Goal: Use online tool/utility: Utilize a website feature to perform a specific function

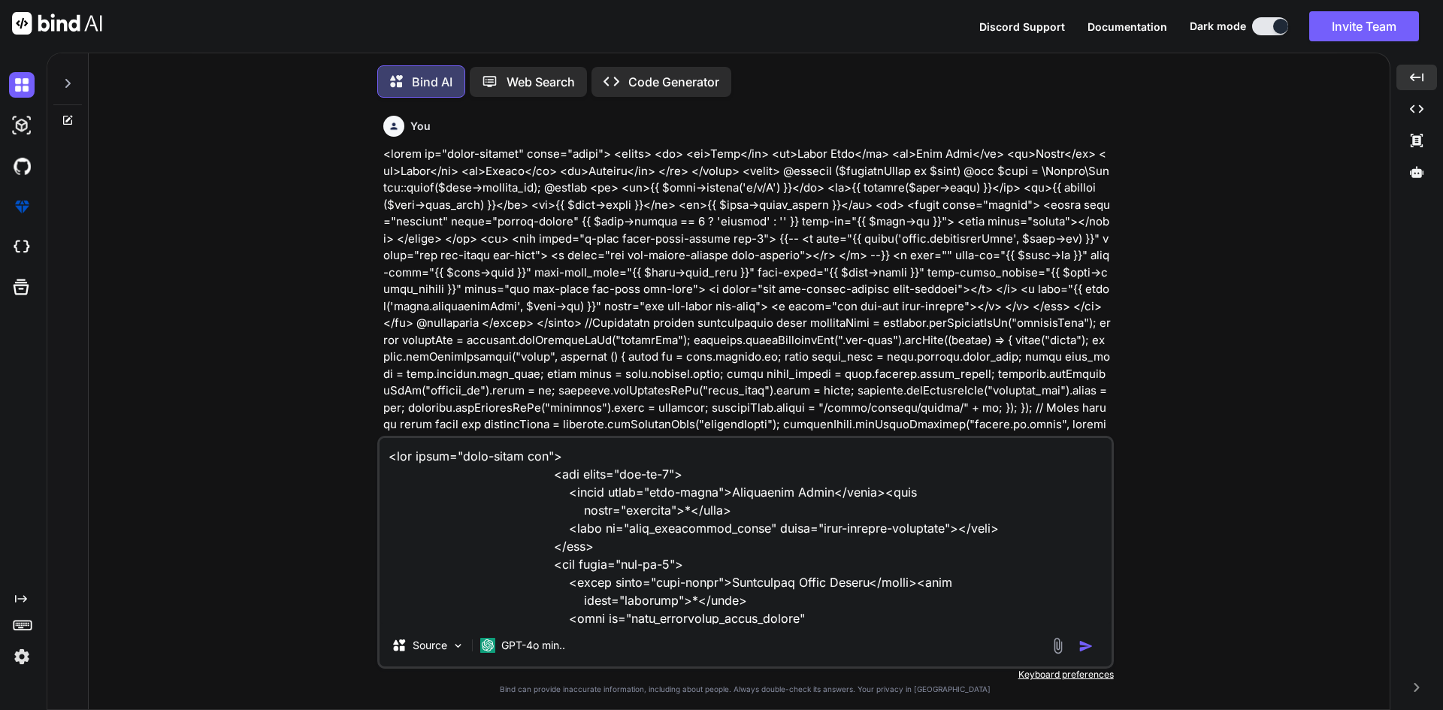
type textarea "<div class="form-group row"> <div class="col-md-6"> <label class="form-label">A…"
type textarea "x"
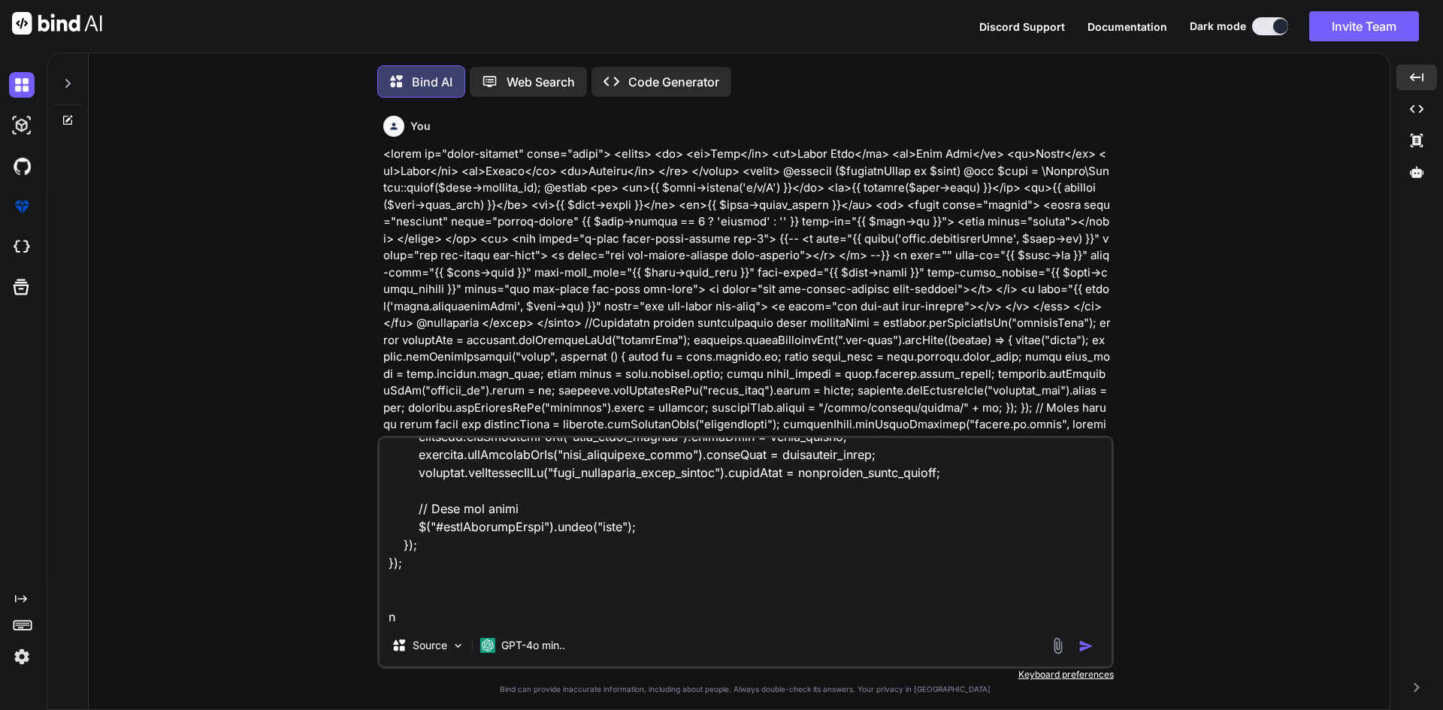
type textarea "<div class="form-group row"> <div class="col-md-6"> <label class="form-label">A…"
type textarea "x"
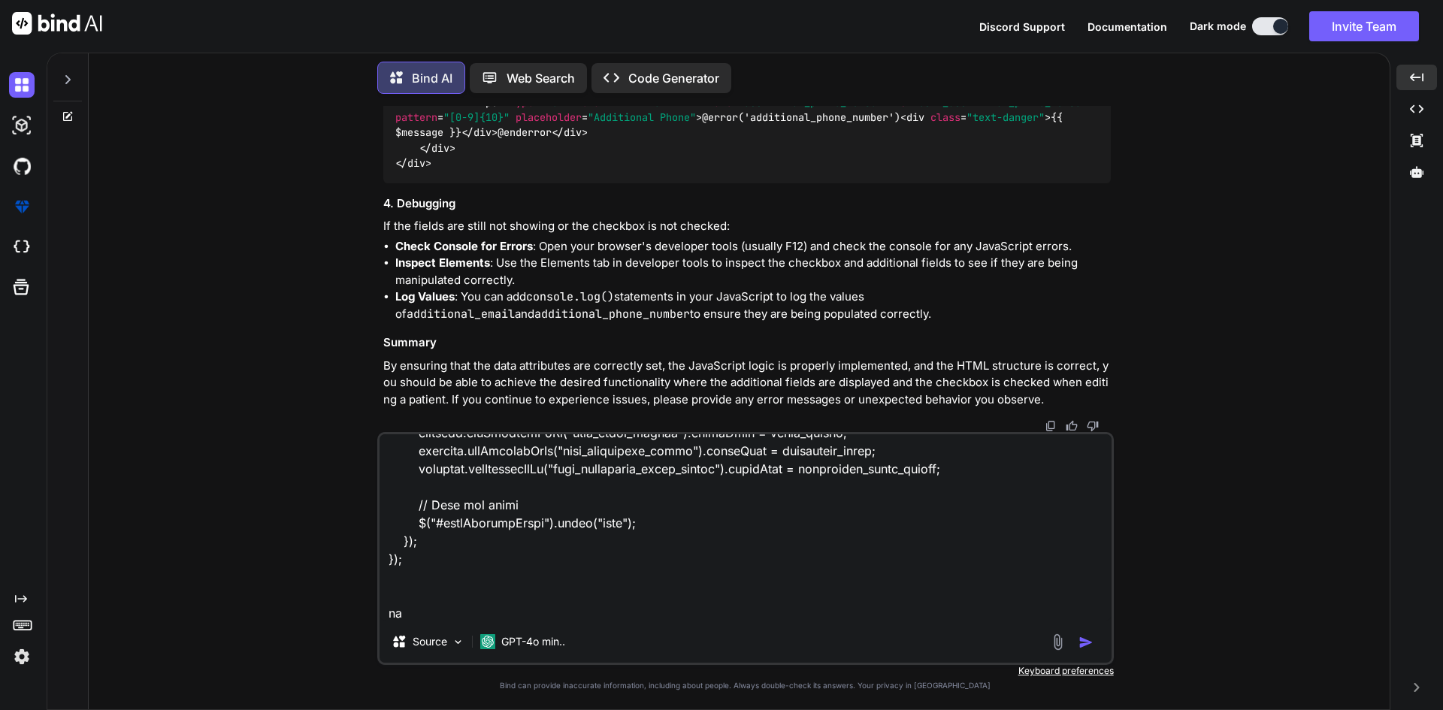
type textarea "<div class="form-group row"> <div class="col-md-6"> <label class="form-label">A…"
type textarea "x"
type textarea "<div class="form-group row"> <div class="col-md-6"> <label class="form-label">A…"
type textarea "x"
type textarea "<div class="form-group row"> <div class="col-md-6"> <label class="form-label">A…"
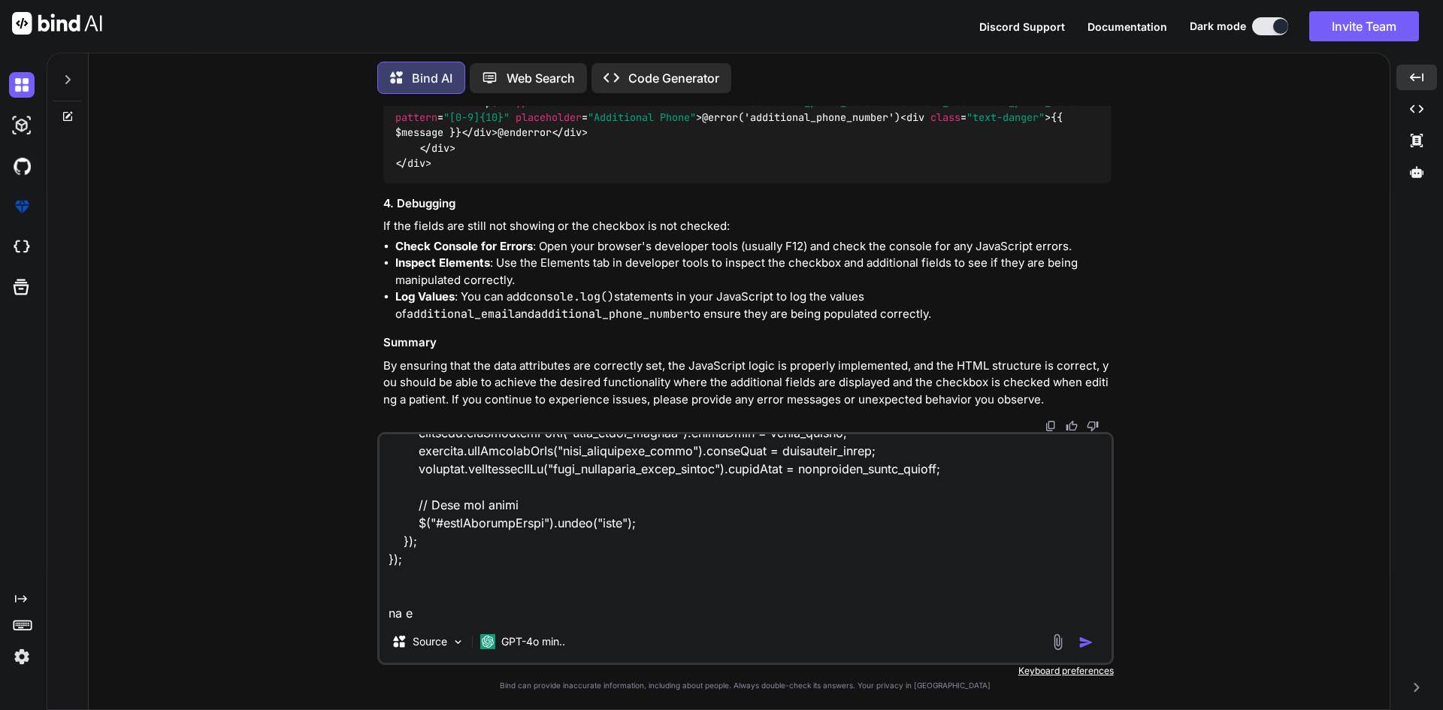
type textarea "x"
type textarea "<div class="form-group row"> <div class="col-md-6"> <label class="form-label">A…"
type textarea "x"
type textarea "<div class="form-group row"> <div class="col-md-6"> <label class="form-label">A…"
type textarea "x"
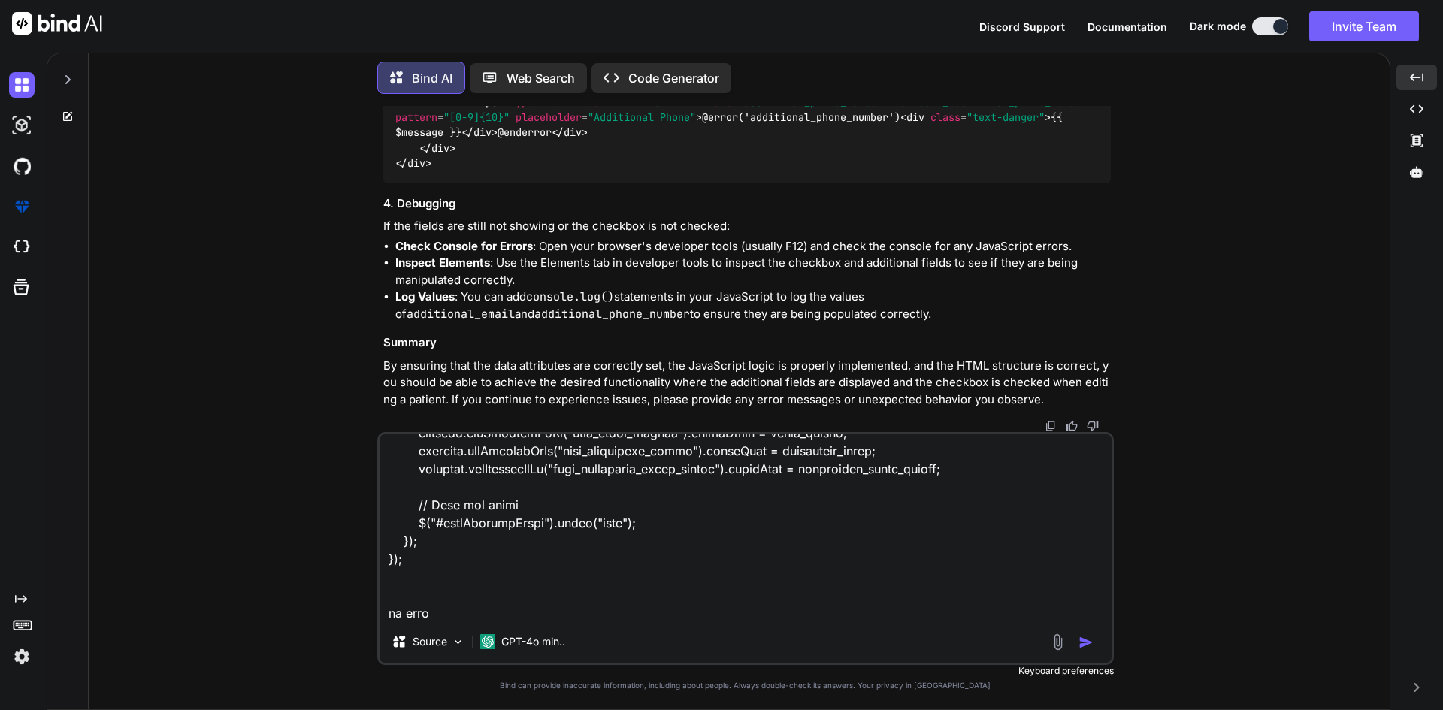
type textarea "<div class="form-group row"> <div class="col-md-6"> <label class="form-label">A…"
type textarea "x"
type textarea "<div class="form-group row"> <div class="col-md-6"> <label class="form-label">A…"
type textarea "x"
type textarea "<div class="form-group row"> <div class="col-md-6"> <label class="form-label">A…"
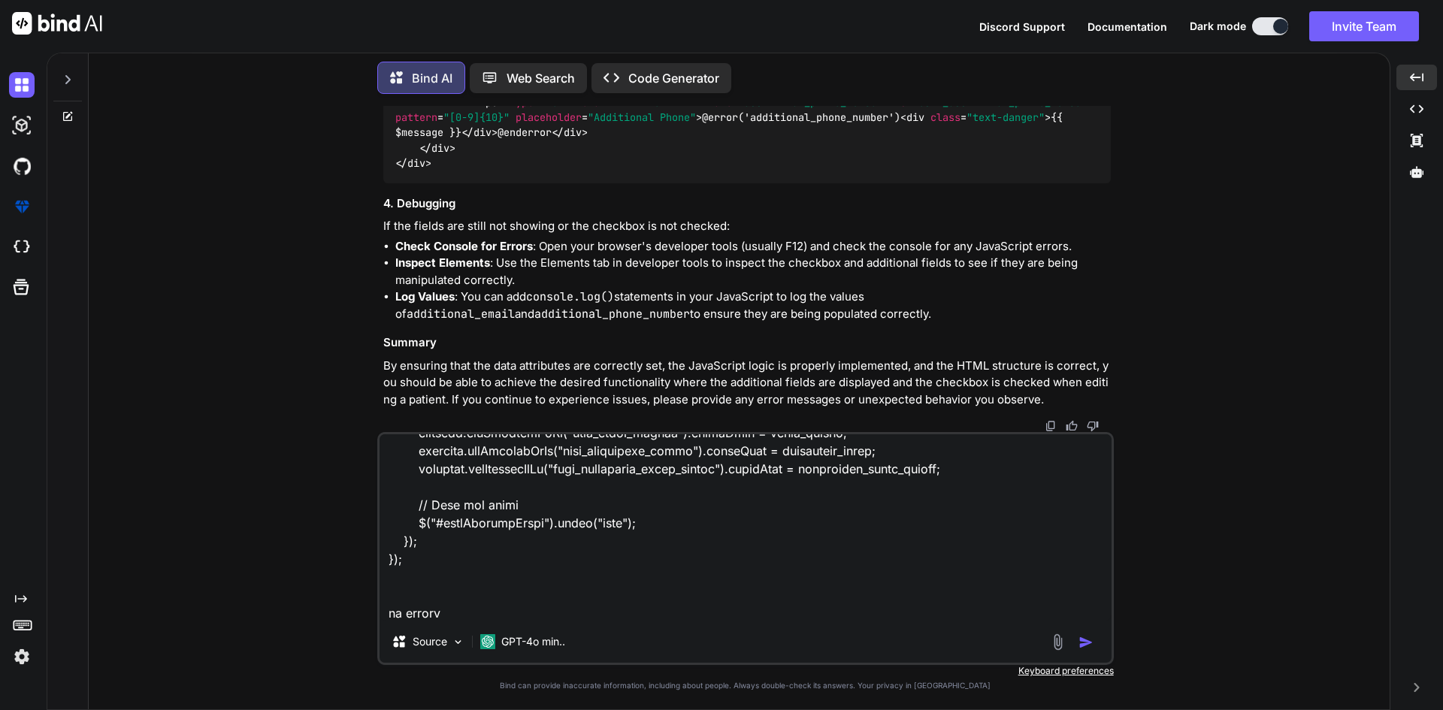
type textarea "x"
type textarea "<div class="form-group row"> <div class="col-md-6"> <label class="form-label">A…"
type textarea "x"
click at [483, 604] on textarea at bounding box center [745, 527] width 732 height 186
click at [483, 609] on textarea at bounding box center [745, 527] width 732 height 186
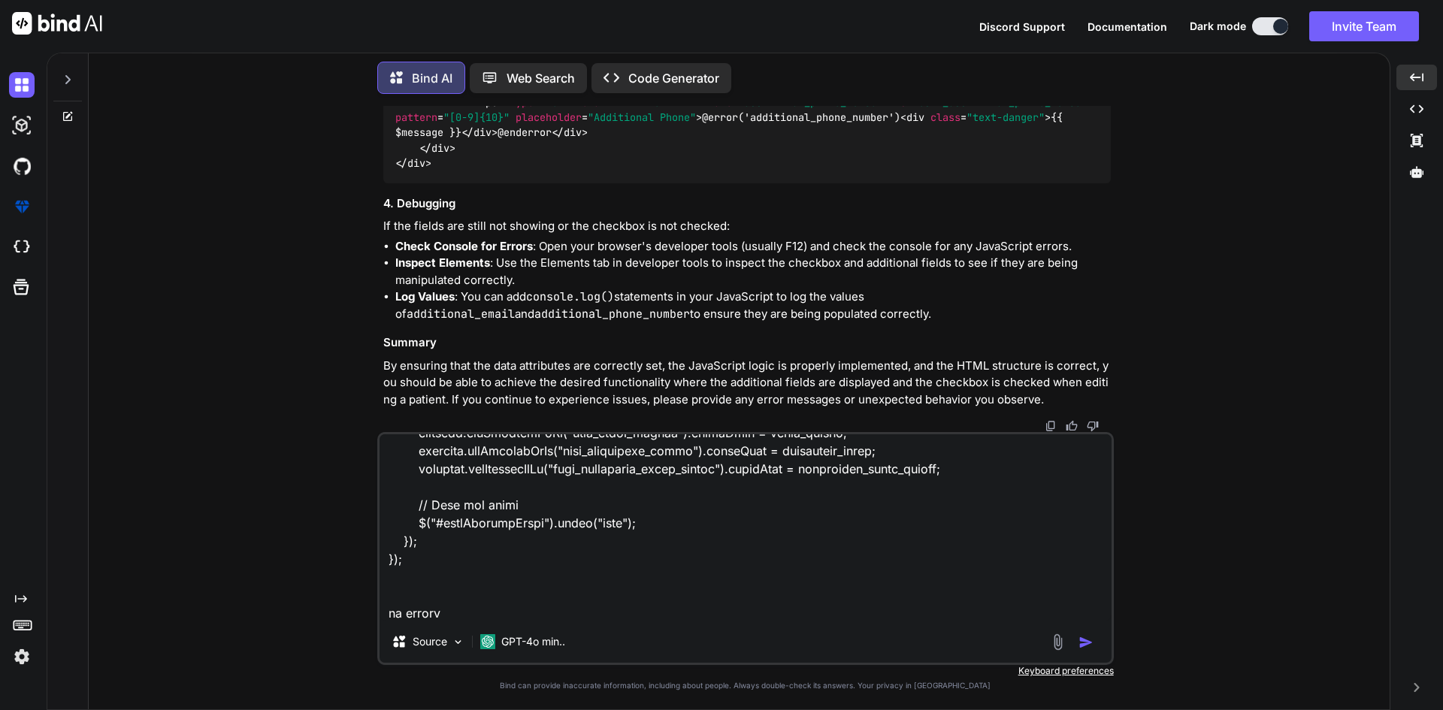
scroll to position [562, 0]
drag, startPoint x: 483, startPoint y: 612, endPoint x: 337, endPoint y: 609, distance: 145.8
click at [337, 609] on div "You Bind AI It looks like you're trying to implement an edit functionality for …" at bounding box center [745, 407] width 1289 height 603
type textarea "<div class="form-group row"> <div class="col-md-6"> <label class="form-label">A…"
type textarea "x"
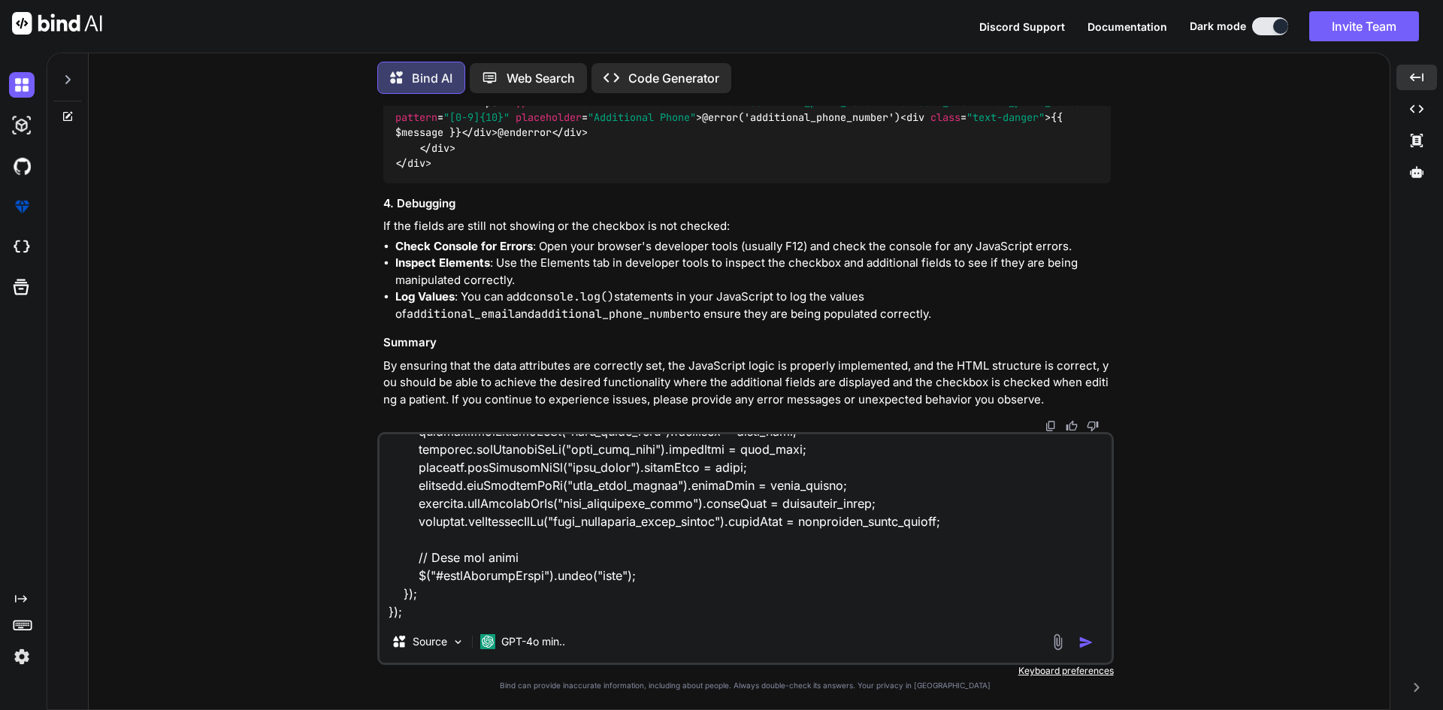
type textarea "<div class="form-group row"> <div class="col-md-6"> <label class="form-label">A…"
type textarea "x"
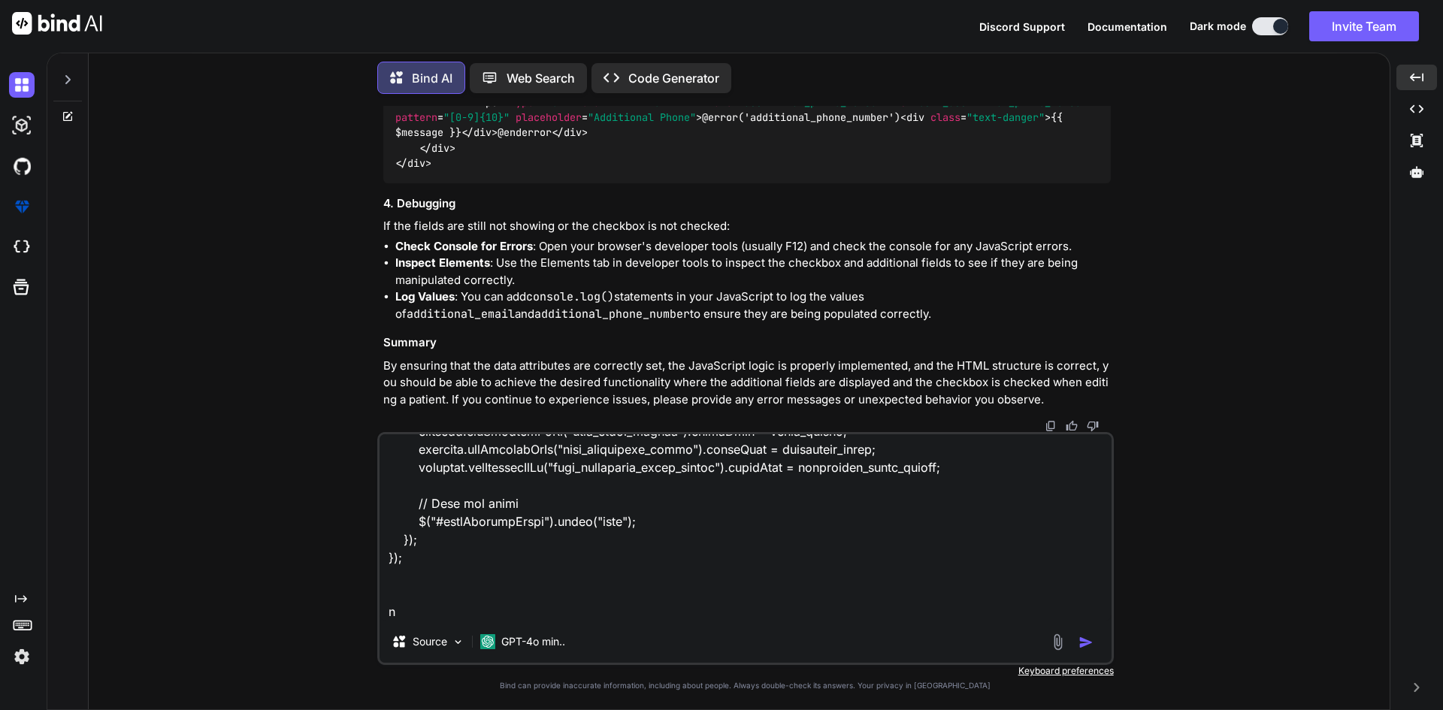
type textarea "<div class="form-group row"> <div class="col-md-6"> <label class="form-label">A…"
type textarea "x"
type textarea "<div class="form-group row"> <div class="col-md-6"> <label class="form-label">A…"
type textarea "x"
type textarea "<div class="form-group row"> <div class="col-md-6"> <label class="form-label">A…"
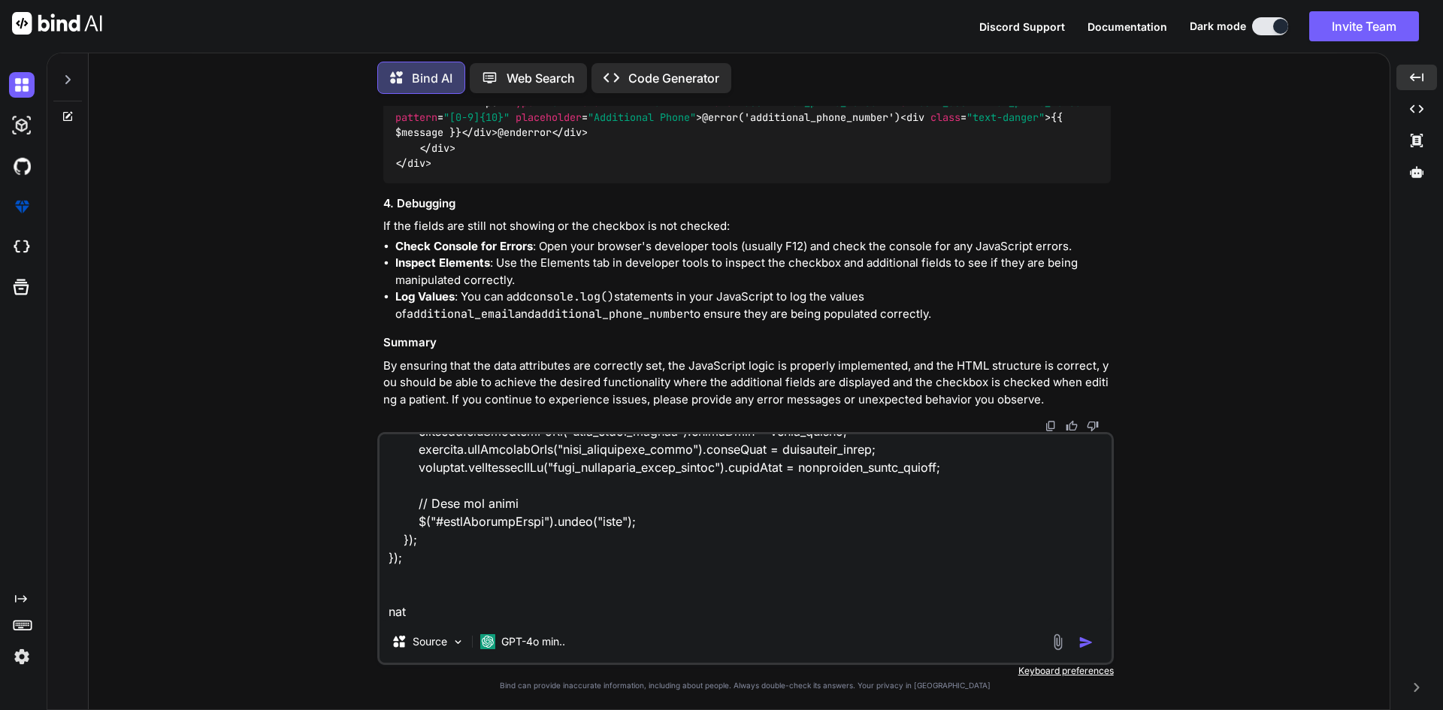
type textarea "x"
type textarea "<div class="form-group row"> <div class="col-md-6"> <label class="form-label">A…"
type textarea "x"
type textarea "<div class="form-group row"> <div class="col-md-6"> <label class="form-label">A…"
type textarea "x"
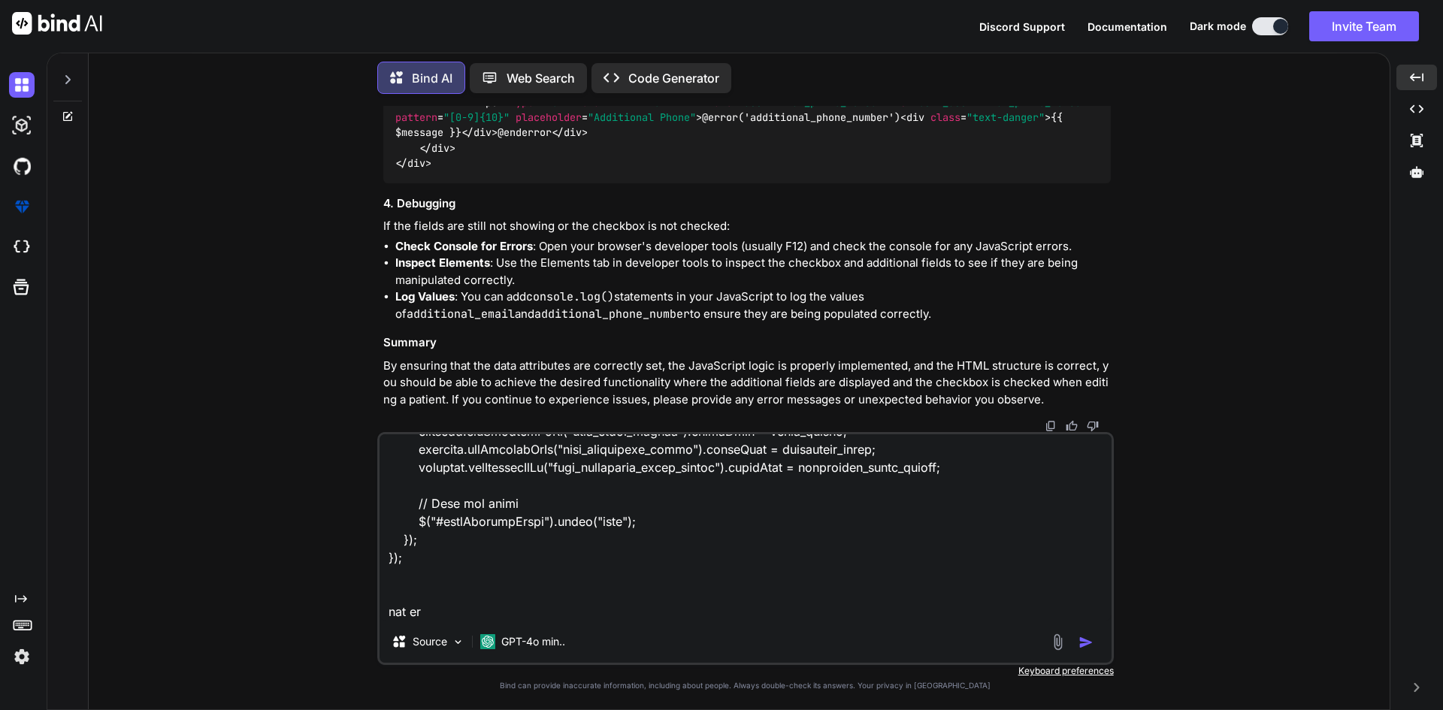
type textarea "<div class="form-group row"> <div class="col-md-6"> <label class="form-label">A…"
type textarea "x"
type textarea "<div class="form-group row"> <div class="col-md-6"> <label class="form-label">A…"
type textarea "x"
type textarea "<div class="form-group row"> <div class="col-md-6"> <label class="form-label">A…"
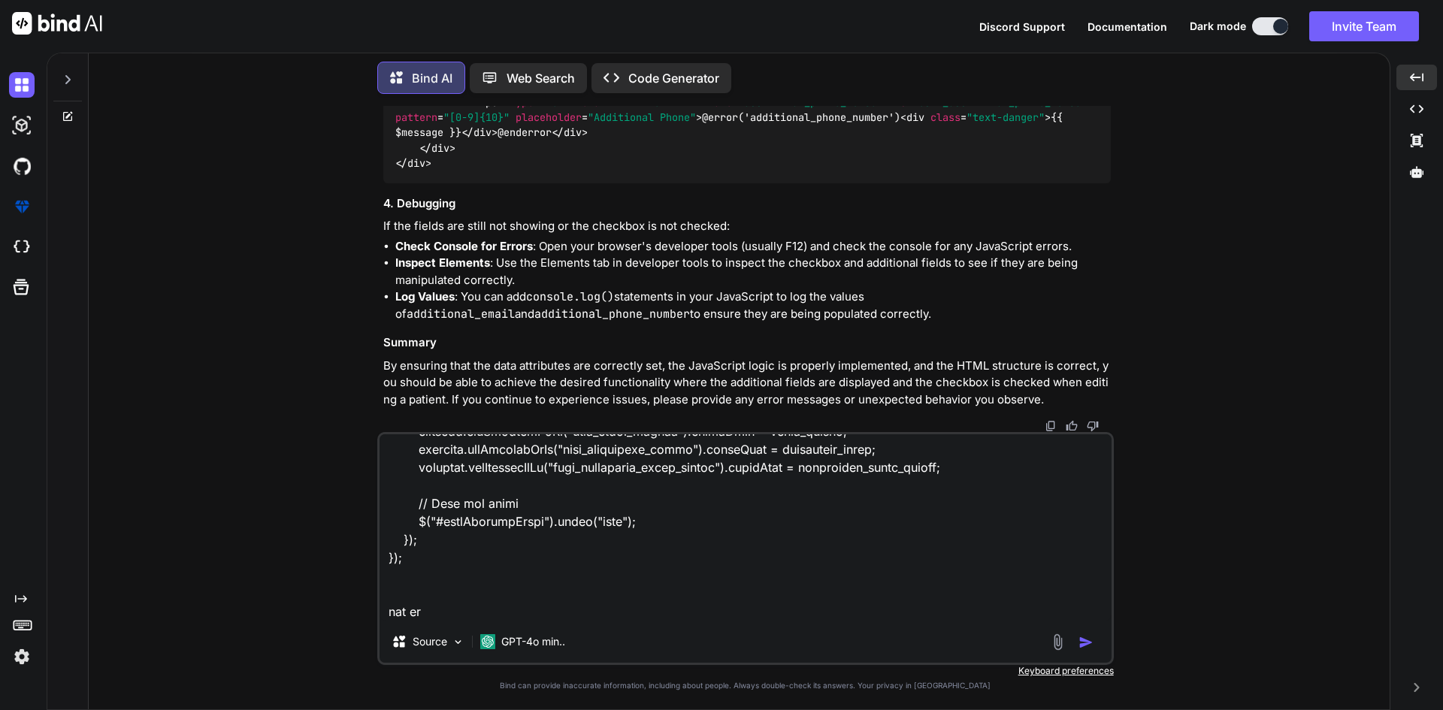
type textarea "x"
type textarea "<div class="form-group row"> <div class="col-md-6"> <label class="form-label">A…"
type textarea "x"
type textarea "<div class="form-group row"> <div class="col-md-6"> <label class="form-label">A…"
type textarea "x"
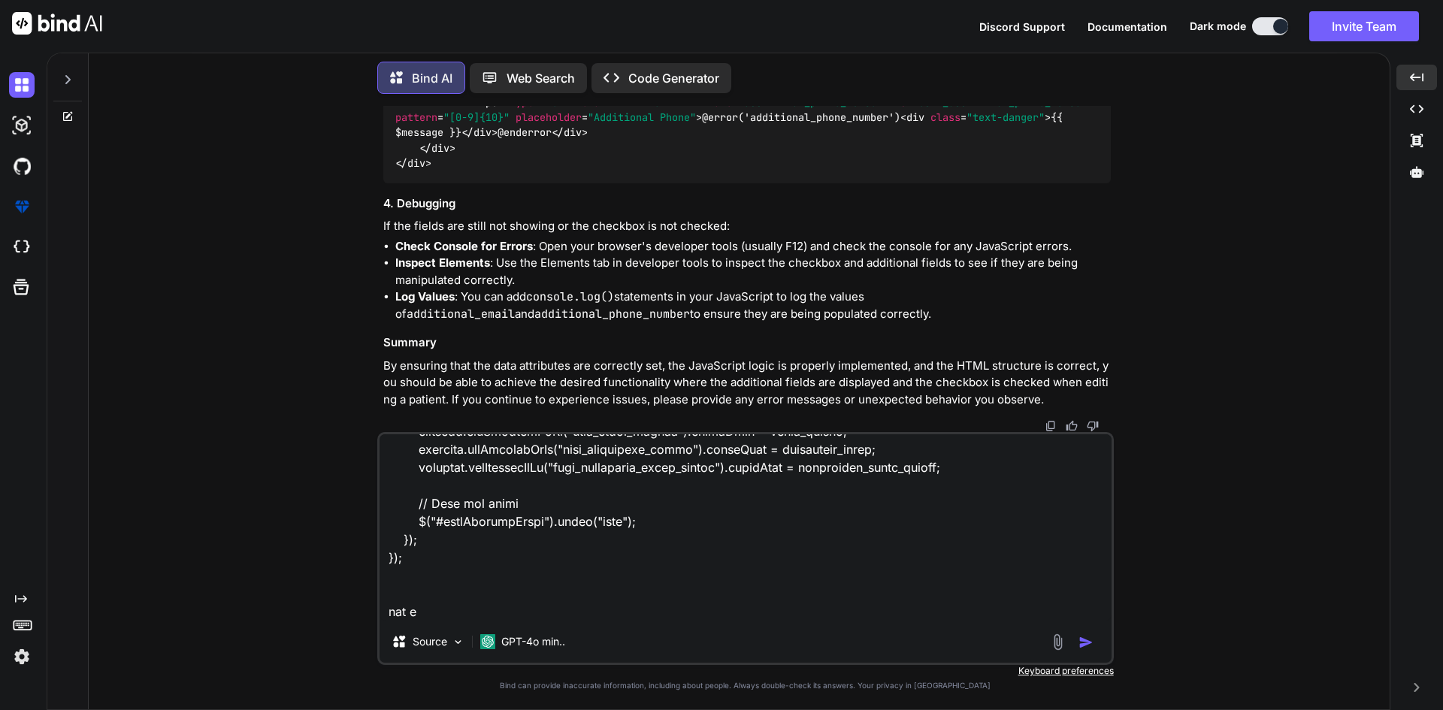
type textarea "<div class="form-group row"> <div class="col-md-6"> <label class="form-label">A…"
type textarea "x"
type textarea "<div class="form-group row"> <div class="col-md-6"> <label class="form-label">A…"
type textarea "x"
type textarea "<div class="form-group row"> <div class="col-md-6"> <label class="form-label">A…"
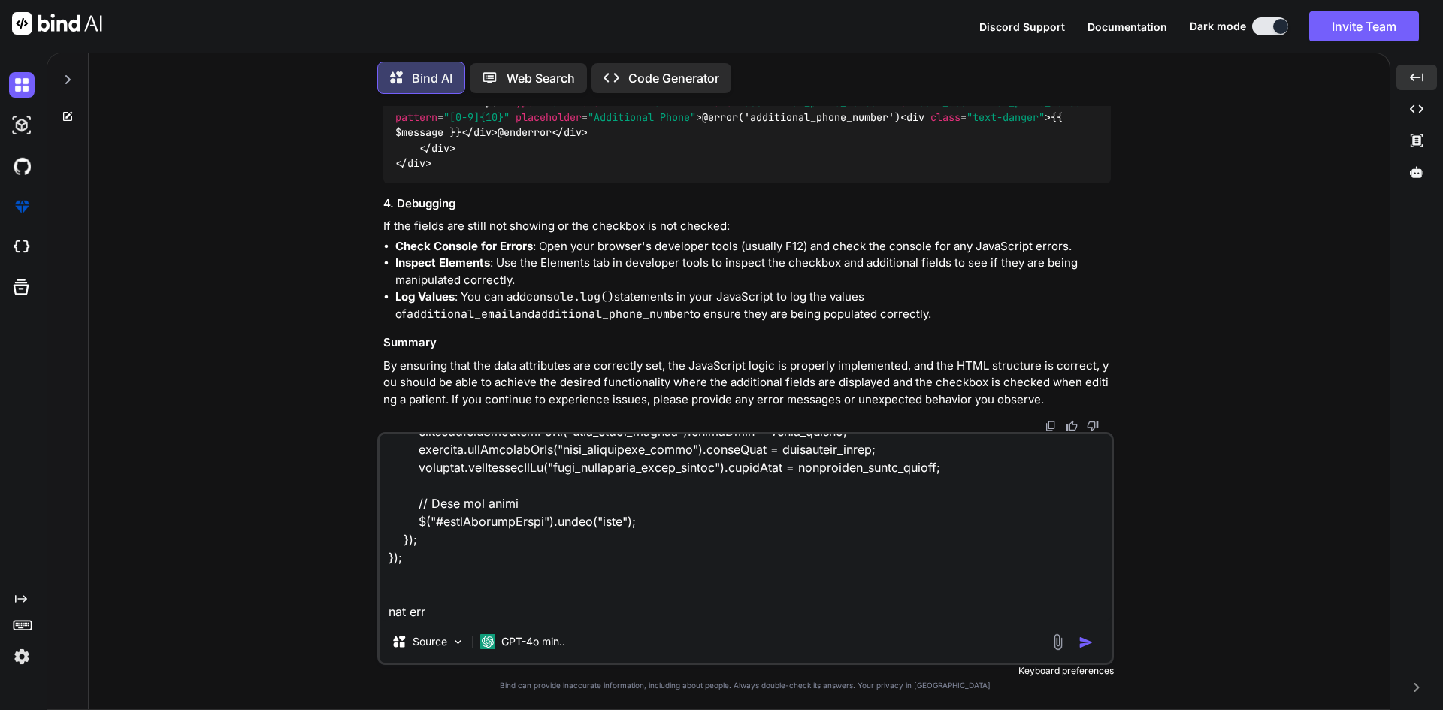
type textarea "x"
type textarea "<div class="form-group row"> <div class="col-md-6"> <label class="form-label">A…"
type textarea "x"
type textarea "<div class="form-group row"> <div class="col-md-6"> <label class="form-label">A…"
type textarea "x"
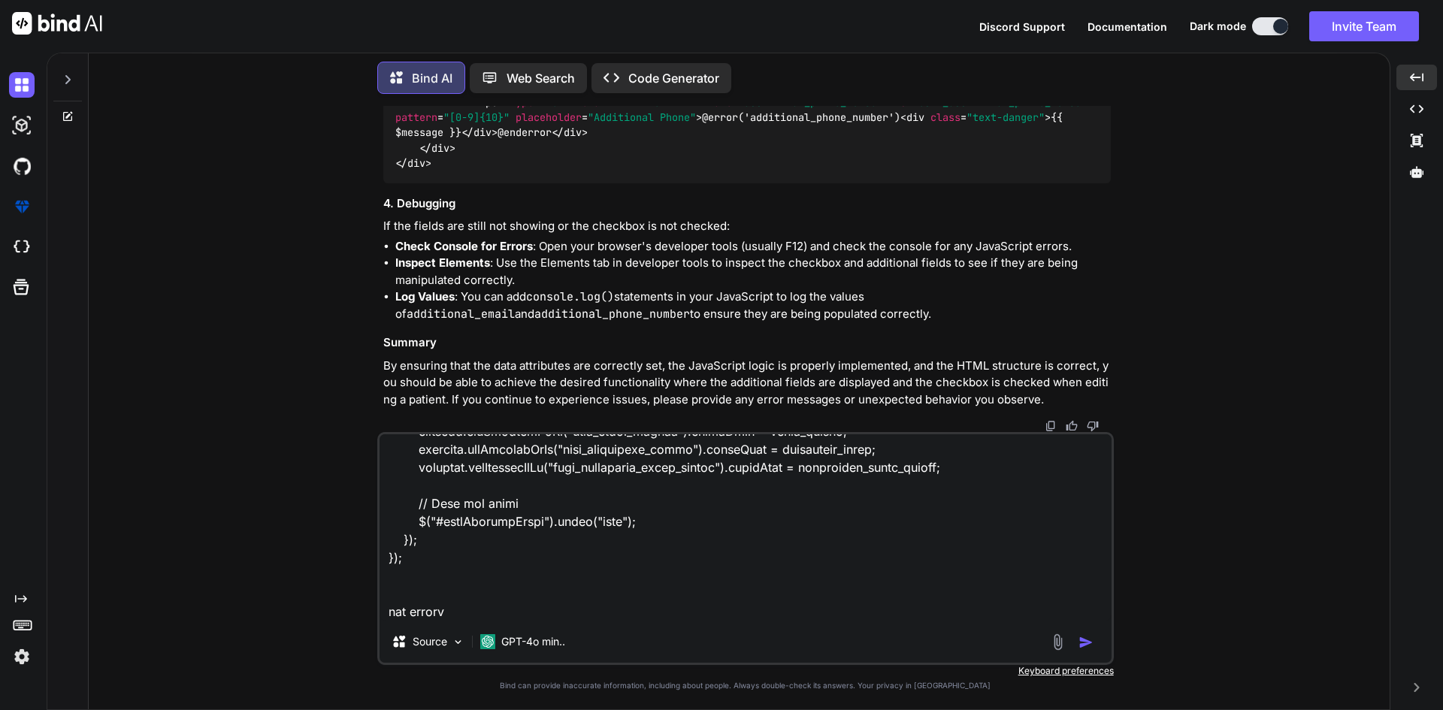
type textarea "<div class="form-group row"> <div class="col-md-6"> <label class="form-label">A…"
type textarea "x"
type textarea "<div class="form-group row"> <div class="col-md-6"> <label class="form-label">A…"
type textarea "x"
type textarea "<div class="form-group row"> <div class="col-md-6"> <label class="form-label">A…"
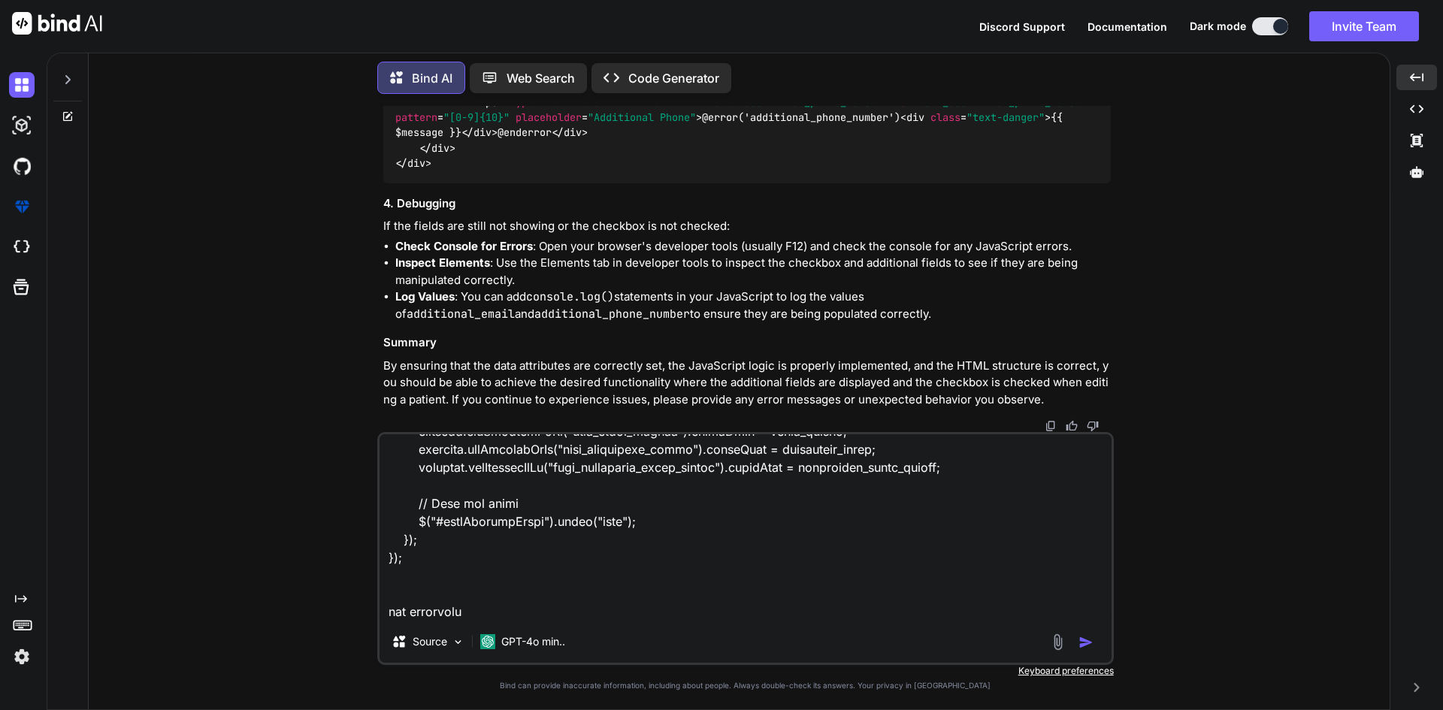
type textarea "x"
type textarea "<div class="form-group row"> <div class="col-md-6"> <label class="form-label">A…"
type textarea "x"
type textarea "<div class="form-group row"> <div class="col-md-6"> <label class="form-label">A…"
type textarea "x"
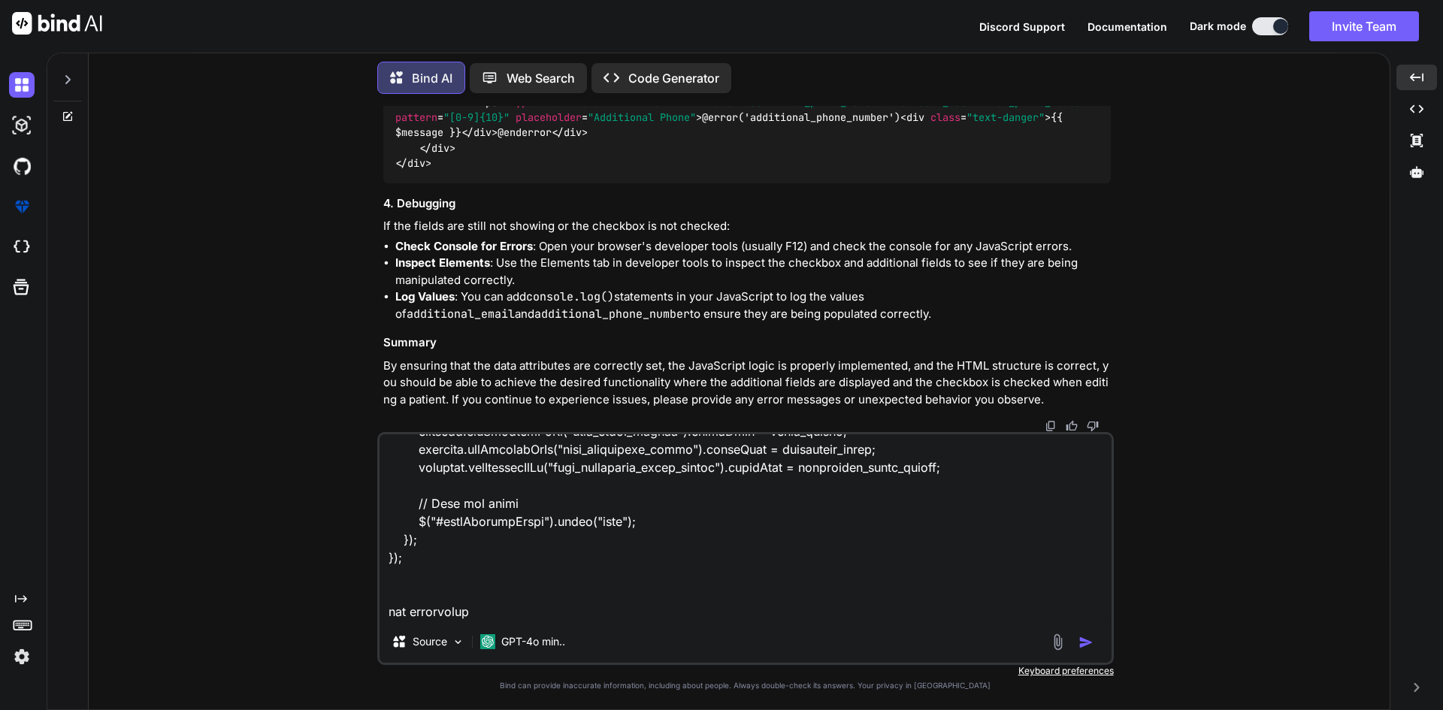
type textarea "<div class="form-group row"> <div class="col-md-6"> <label class="form-label">A…"
type textarea "x"
type textarea "<div class="form-group row"> <div class="col-md-6"> <label class="form-label">A…"
type textarea "x"
type textarea "<div class="form-group row"> <div class="col-md-6"> <label class="form-label">A…"
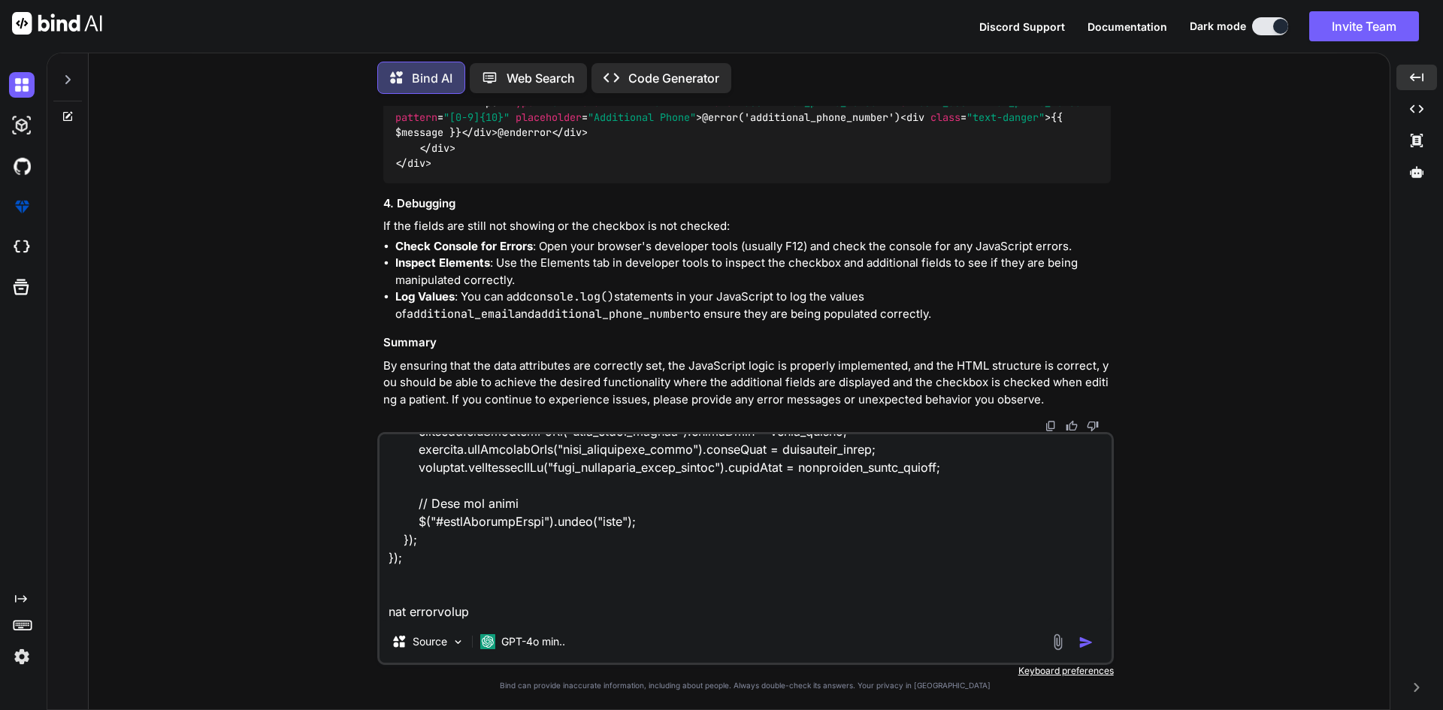
type textarea "x"
type textarea "<div class="form-group row"> <div class="col-md-6"> <label class="form-label">A…"
type textarea "x"
type textarea "<div class="form-group row"> <div class="col-md-6"> <label class="form-label">A…"
type textarea "x"
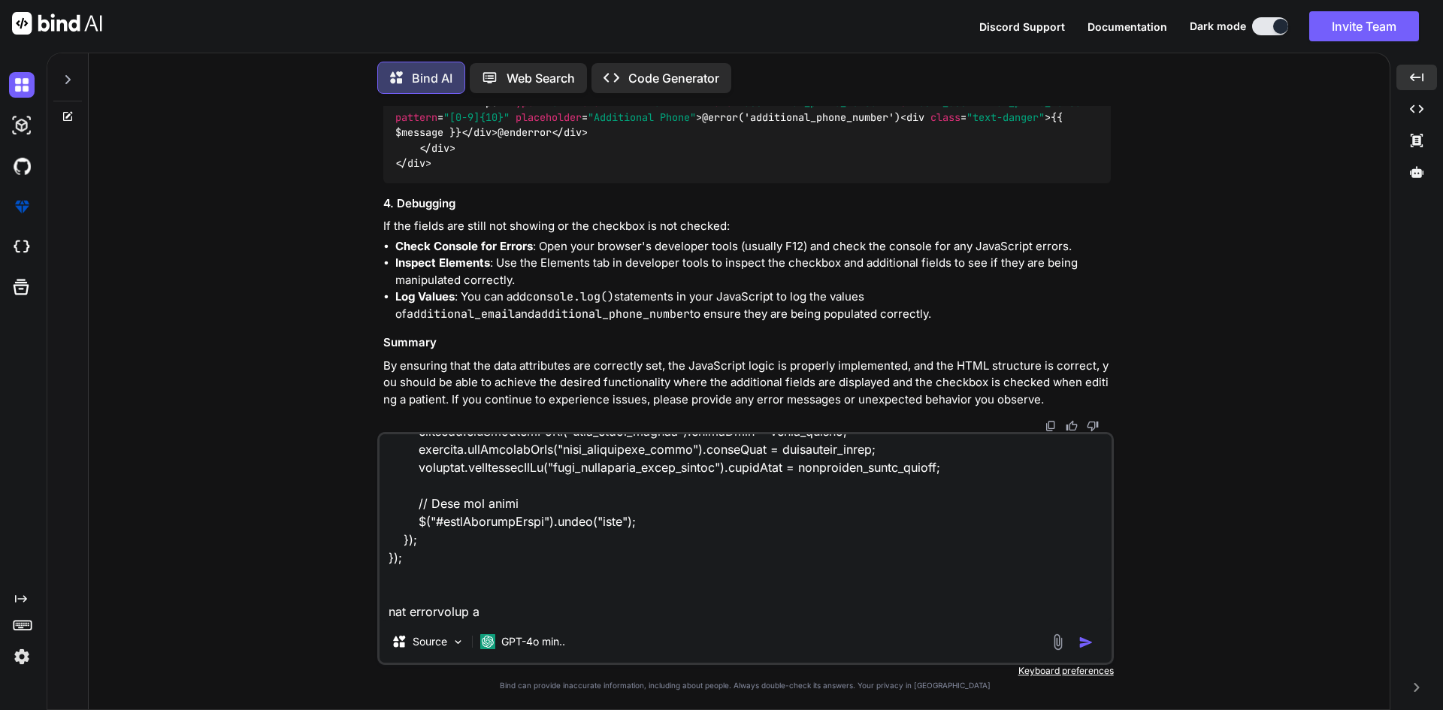
type textarea "<div class="form-group row"> <div class="col-md-6"> <label class="form-label">A…"
type textarea "x"
type textarea "<div class="form-group row"> <div class="col-md-6"> <label class="form-label">A…"
type textarea "x"
type textarea "<div class="form-group row"> <div class="col-md-6"> <label class="form-label">A…"
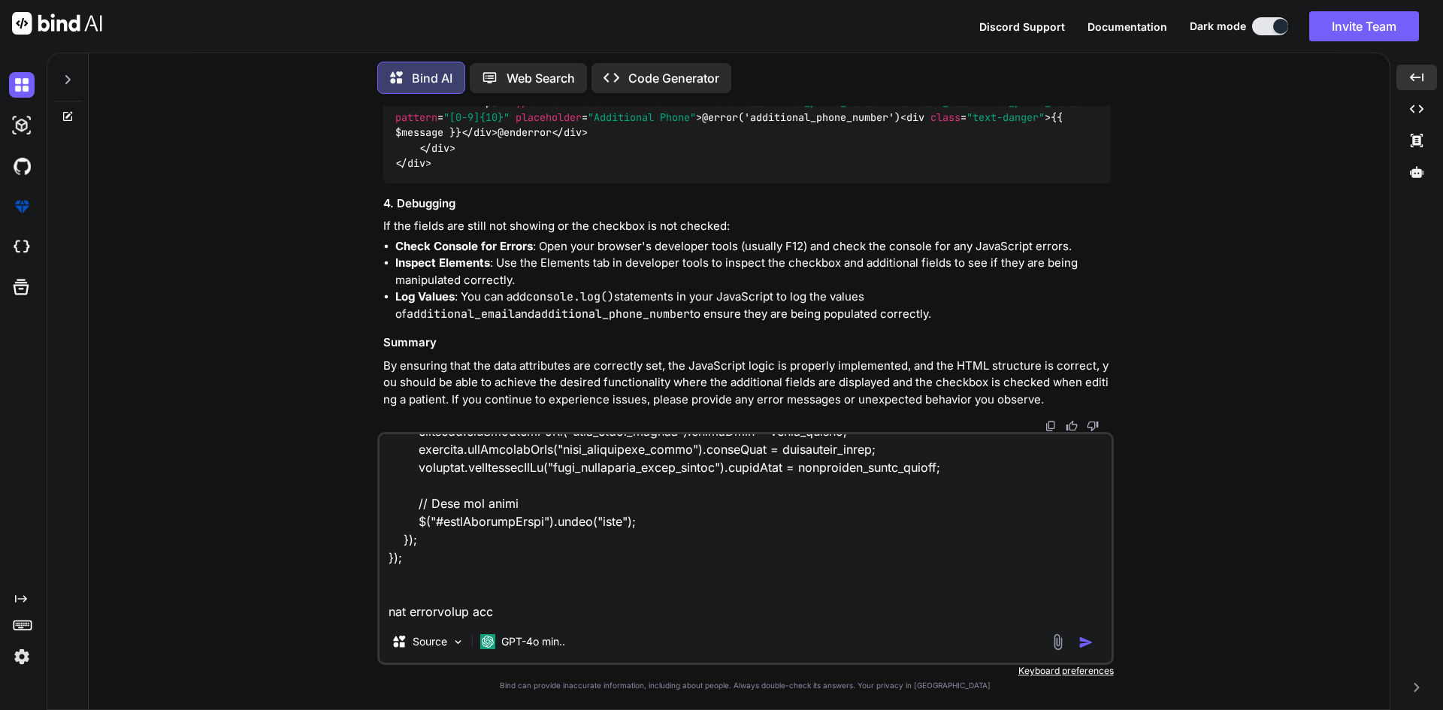
type textarea "x"
type textarea "<div class="form-group row"> <div class="col-md-6"> <label class="form-label">A…"
type textarea "x"
type textarea "<div class="form-group row"> <div class="col-md-6"> <label class="form-label">A…"
type textarea "x"
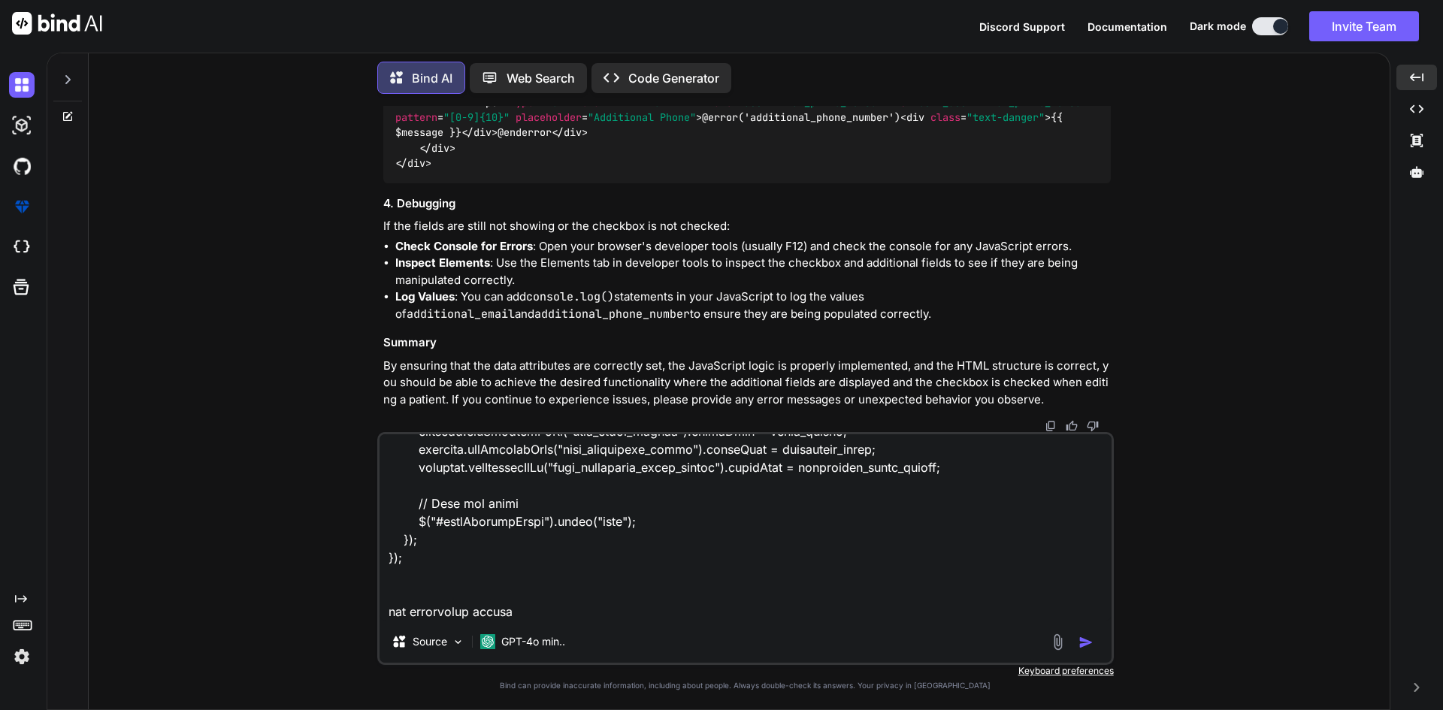
type textarea "<div class="form-group row"> <div class="col-md-6"> <label class="form-label">A…"
type textarea "x"
type textarea "<div class="form-group row"> <div class="col-md-6"> <label class="form-label">A…"
type textarea "x"
type textarea "<div class="form-group row"> <div class="col-md-6"> <label class="form-label">A…"
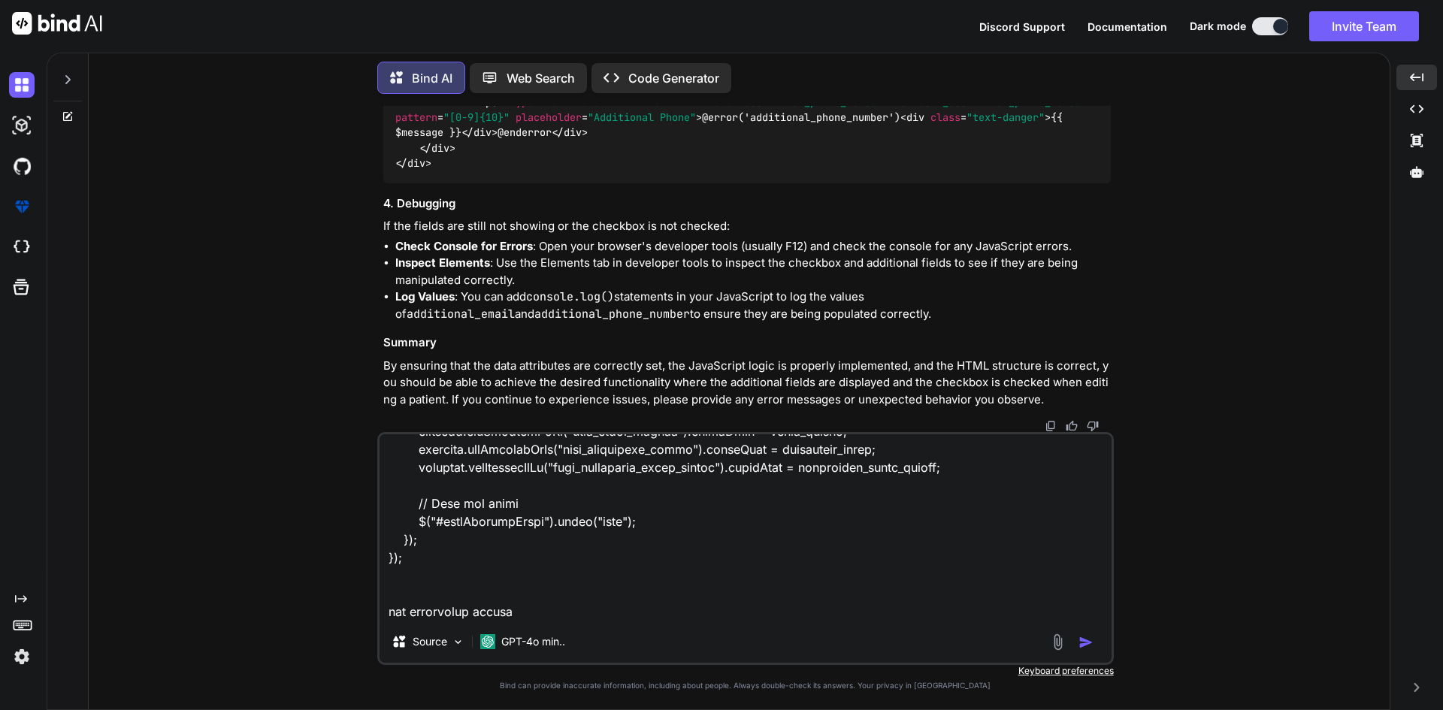
type textarea "x"
type textarea "<div class="form-group row"> <div class="col-md-6"> <label class="form-label">A…"
type textarea "x"
type textarea "<div class="form-group row"> <div class="col-md-6"> <label class="form-label">A…"
type textarea "x"
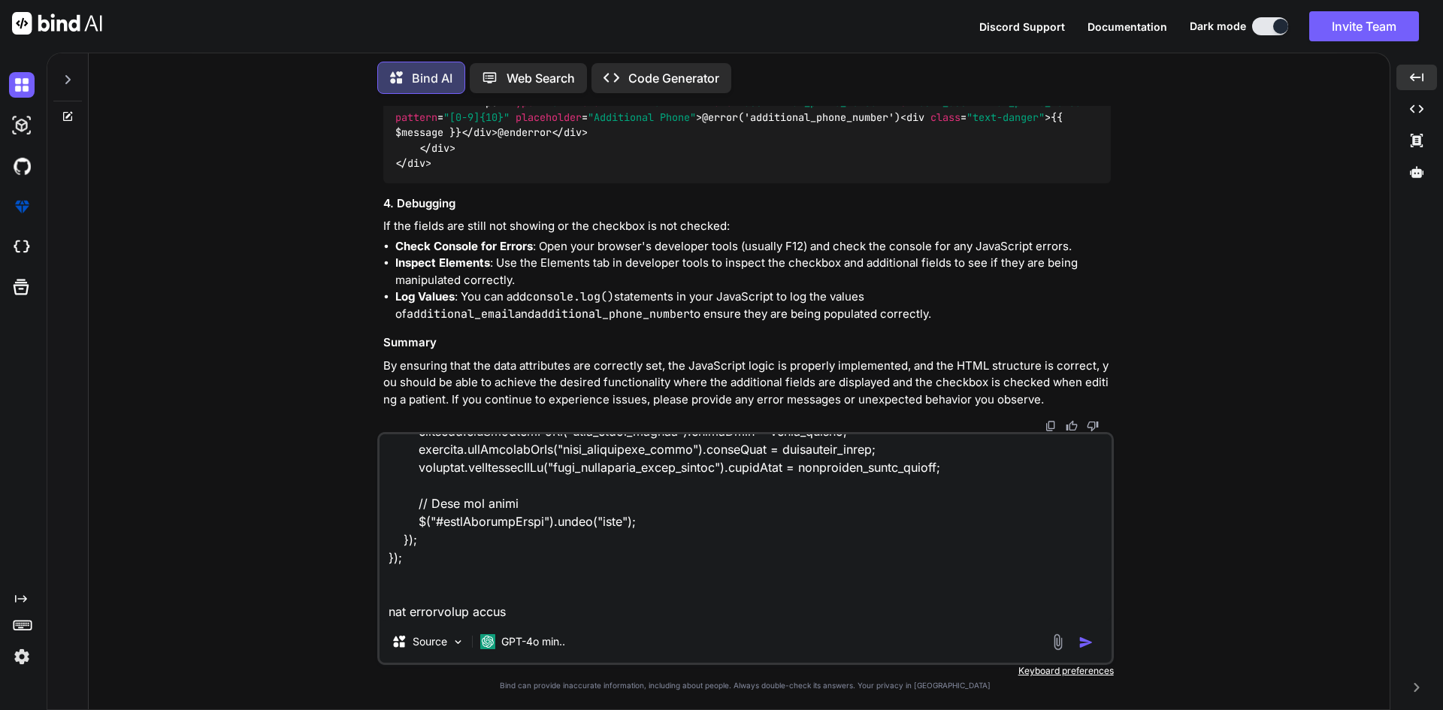
type textarea "<div class="form-group row"> <div class="col-md-6"> <label class="form-label">A…"
type textarea "x"
type textarea "<div class="form-group row"> <div class="col-md-6"> <label class="form-label">A…"
type textarea "x"
type textarea "<div class="form-group row"> <div class="col-md-6"> <label class="form-label">A…"
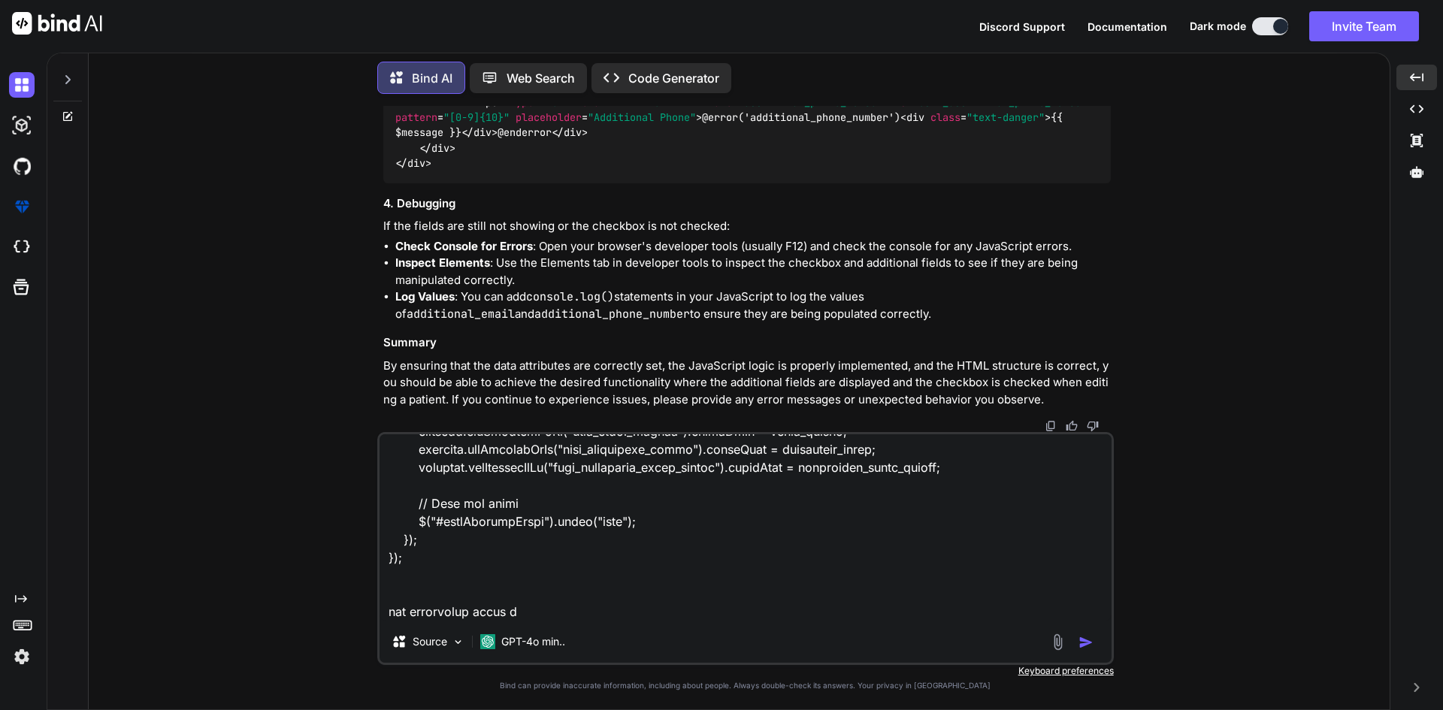
type textarea "x"
type textarea "<div class="form-group row"> <div class="col-md-6"> <label class="form-label">A…"
type textarea "x"
type textarea "<div class="form-group row"> <div class="col-md-6"> <label class="form-label">A…"
type textarea "x"
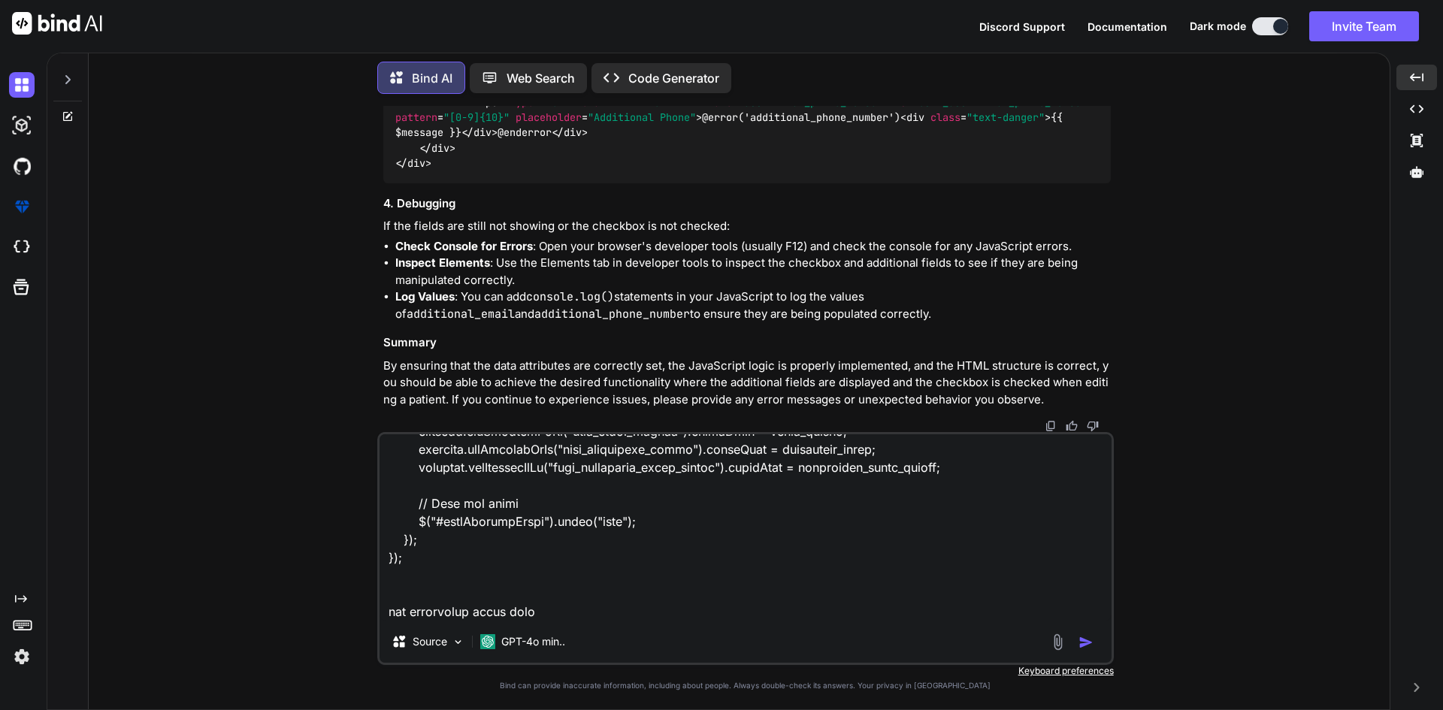
type textarea "<div class="form-group row"> <div class="col-md-6"> <label class="form-label">A…"
type textarea "x"
type textarea "<div class="form-group row"> <div class="col-md-6"> <label class="form-label">A…"
type textarea "x"
type textarea "<div class="form-group row"> <div class="col-md-6"> <label class="form-label">A…"
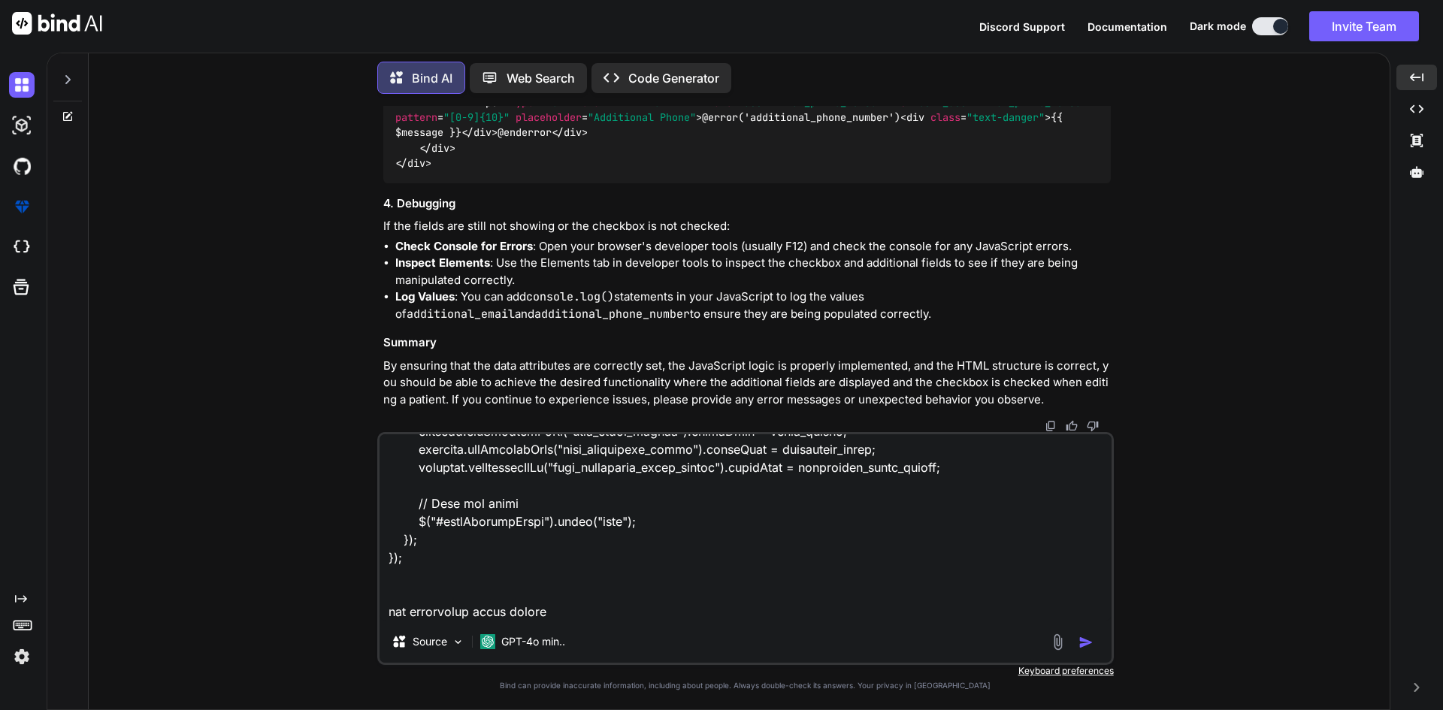
type textarea "x"
type textarea "<div class="form-group row"> <div class="col-md-6"> <label class="form-label">A…"
type textarea "x"
type textarea "<div class="form-group row"> <div class="col-md-6"> <label class="form-label">A…"
type textarea "x"
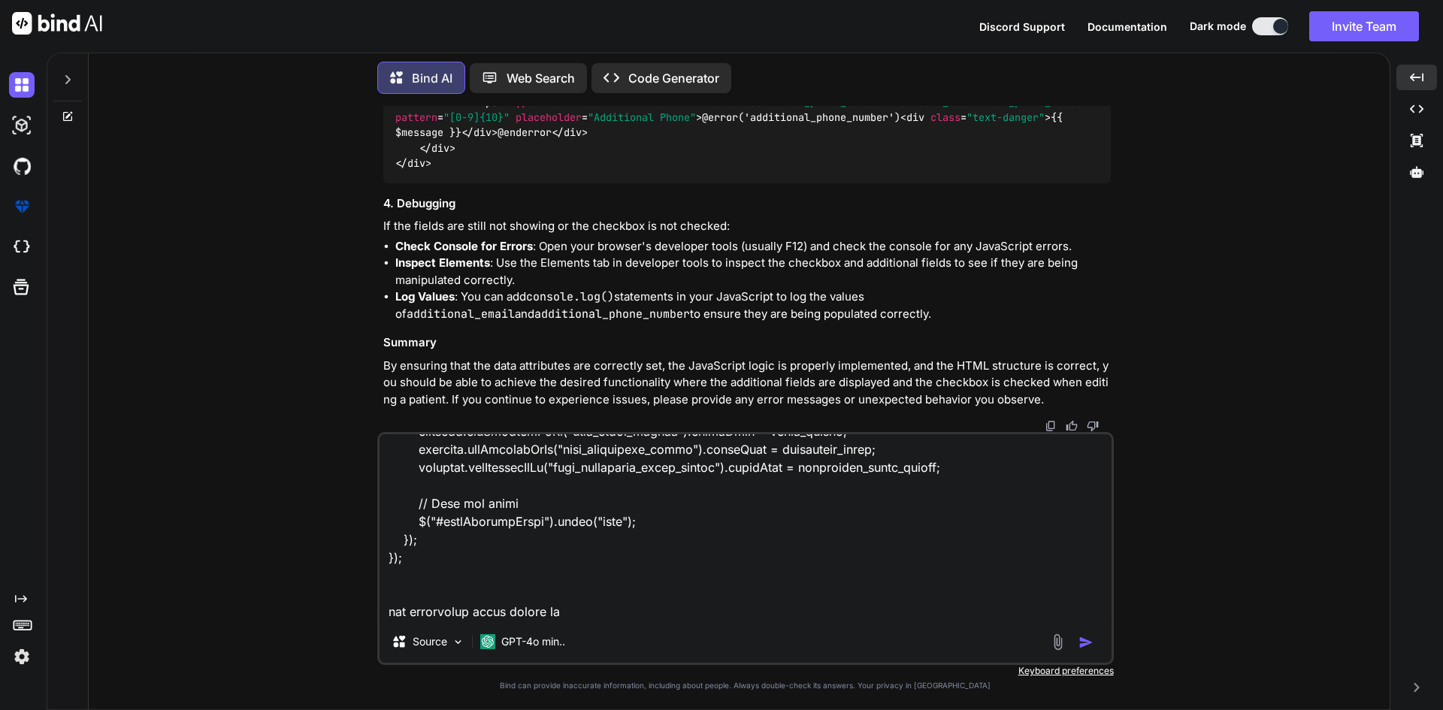
type textarea "<div class="form-group row"> <div class="col-md-6"> <label class="form-label">A…"
type textarea "x"
type textarea "<div class="form-group row"> <div class="col-md-6"> <label class="form-label">A…"
type textarea "x"
type textarea "<div class="form-group row"> <div class="col-md-6"> <label class="form-label">A…"
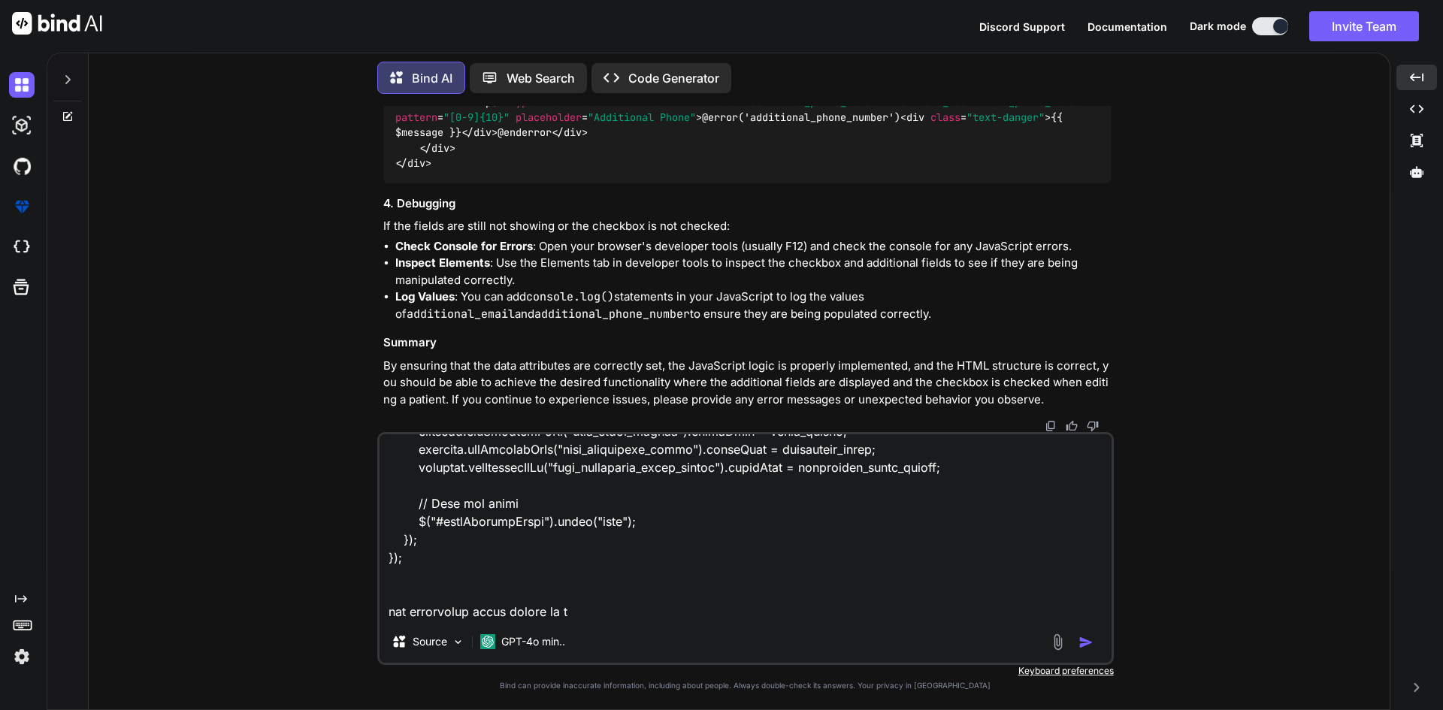
type textarea "x"
type textarea "<div class="form-group row"> <div class="col-md-6"> <label class="form-label">A…"
type textarea "x"
type textarea "<div class="form-group row"> <div class="col-md-6"> <label class="form-label">A…"
type textarea "x"
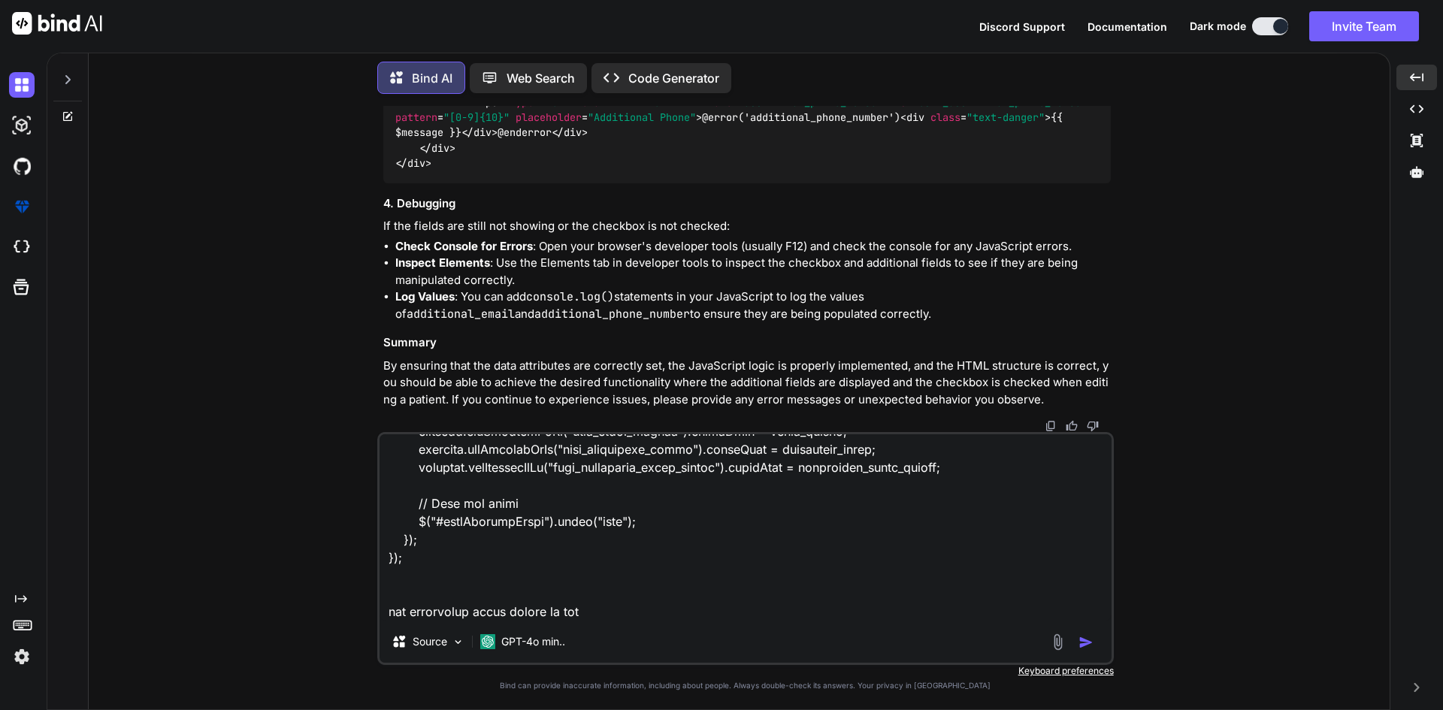
type textarea "<div class="form-group row"> <div class="col-md-6"> <label class="form-label">A…"
type textarea "x"
type textarea "<div class="form-group row"> <div class="col-md-6"> <label class="form-label">A…"
type textarea "x"
type textarea "<div class="form-group row"> <div class="col-md-6"> <label class="form-label">A…"
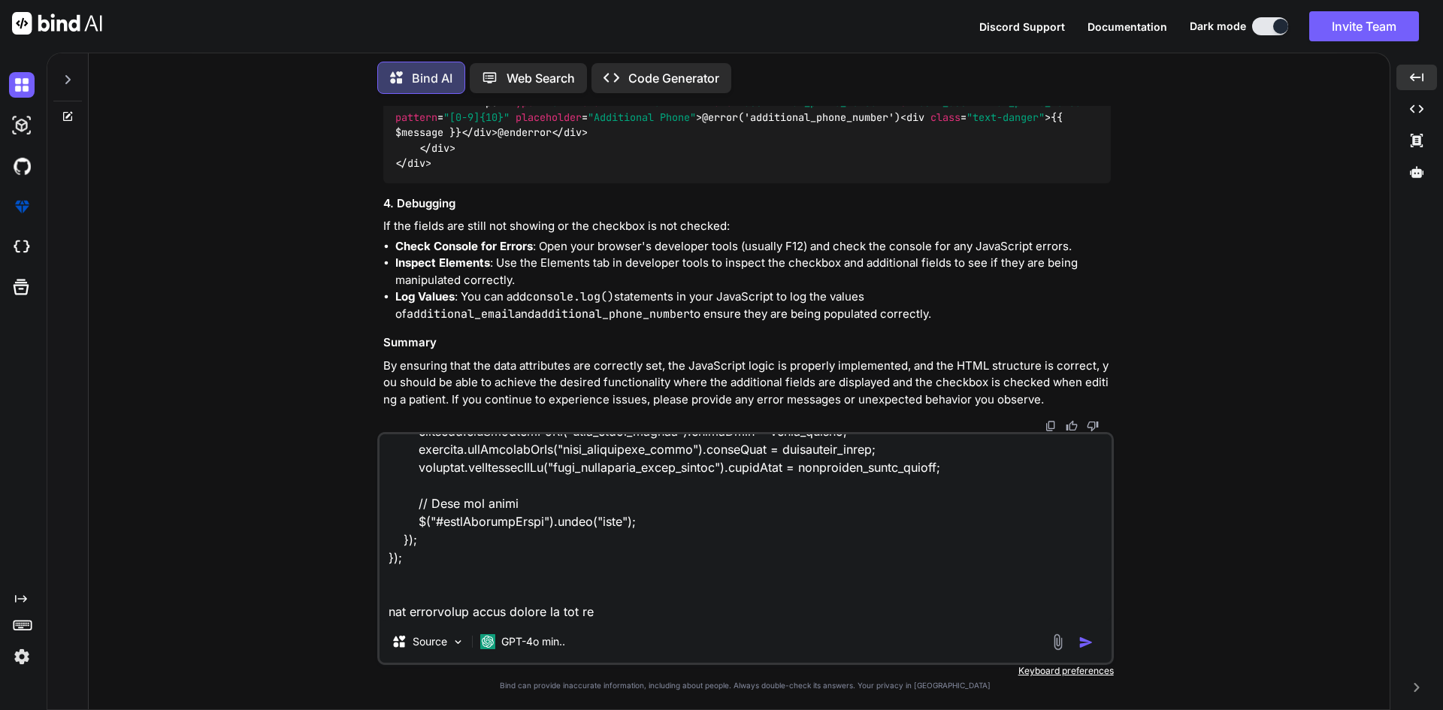
type textarea "x"
type textarea "<div class="form-group row"> <div class="col-md-6"> <label class="form-label">A…"
type textarea "x"
type textarea "<div class="form-group row"> <div class="col-md-6"> <label class="form-label">A…"
type textarea "x"
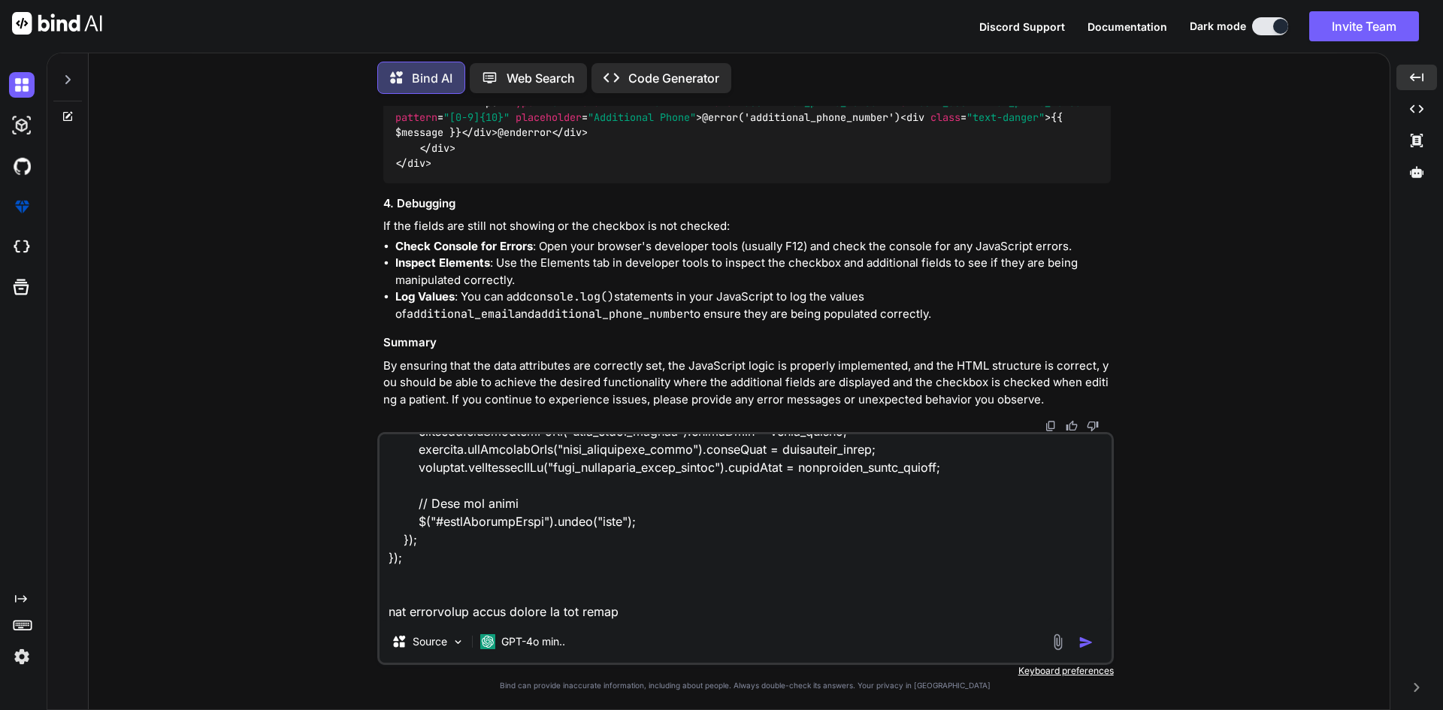
type textarea "<div class="form-group row"> <div class="col-md-6"> <label class="form-label">A…"
type textarea "x"
type textarea "<div class="form-group row"> <div class="col-md-6"> <label class="form-label">A…"
type textarea "x"
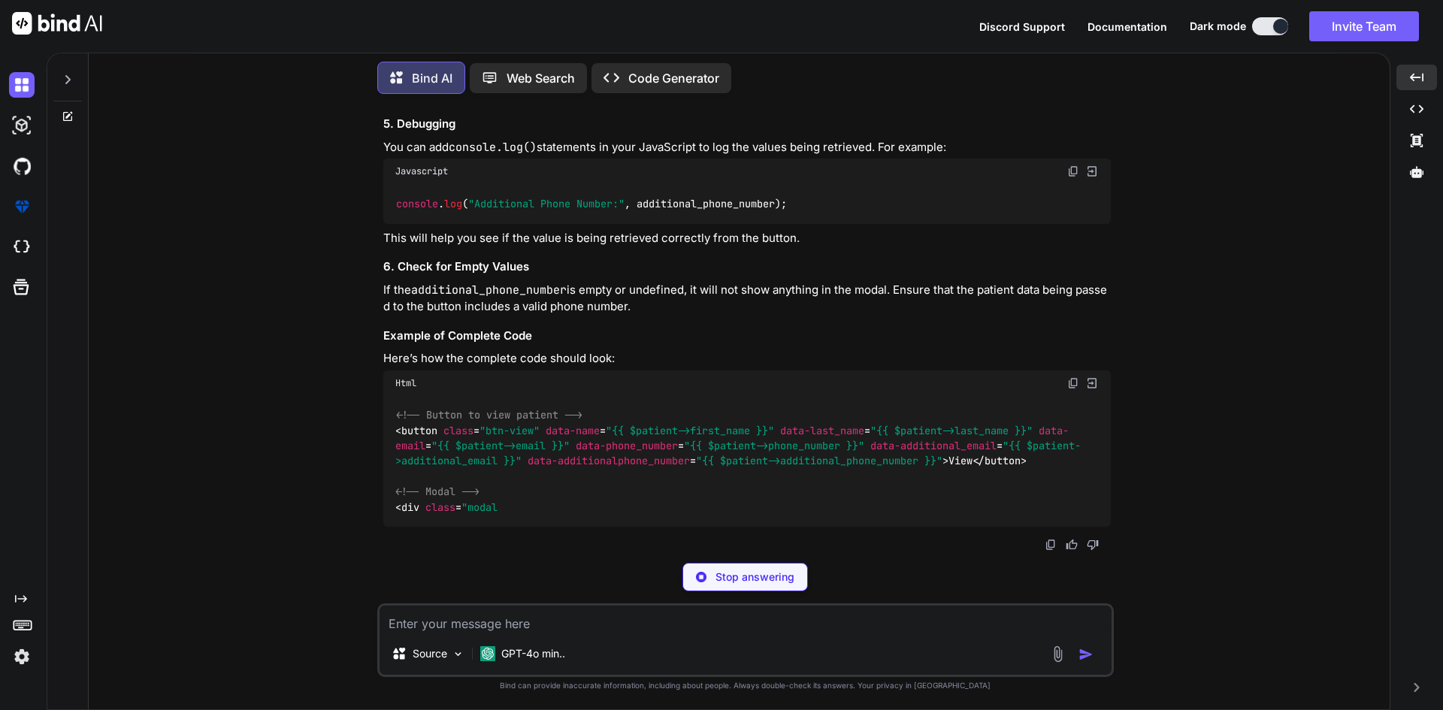
scroll to position [52917, 0]
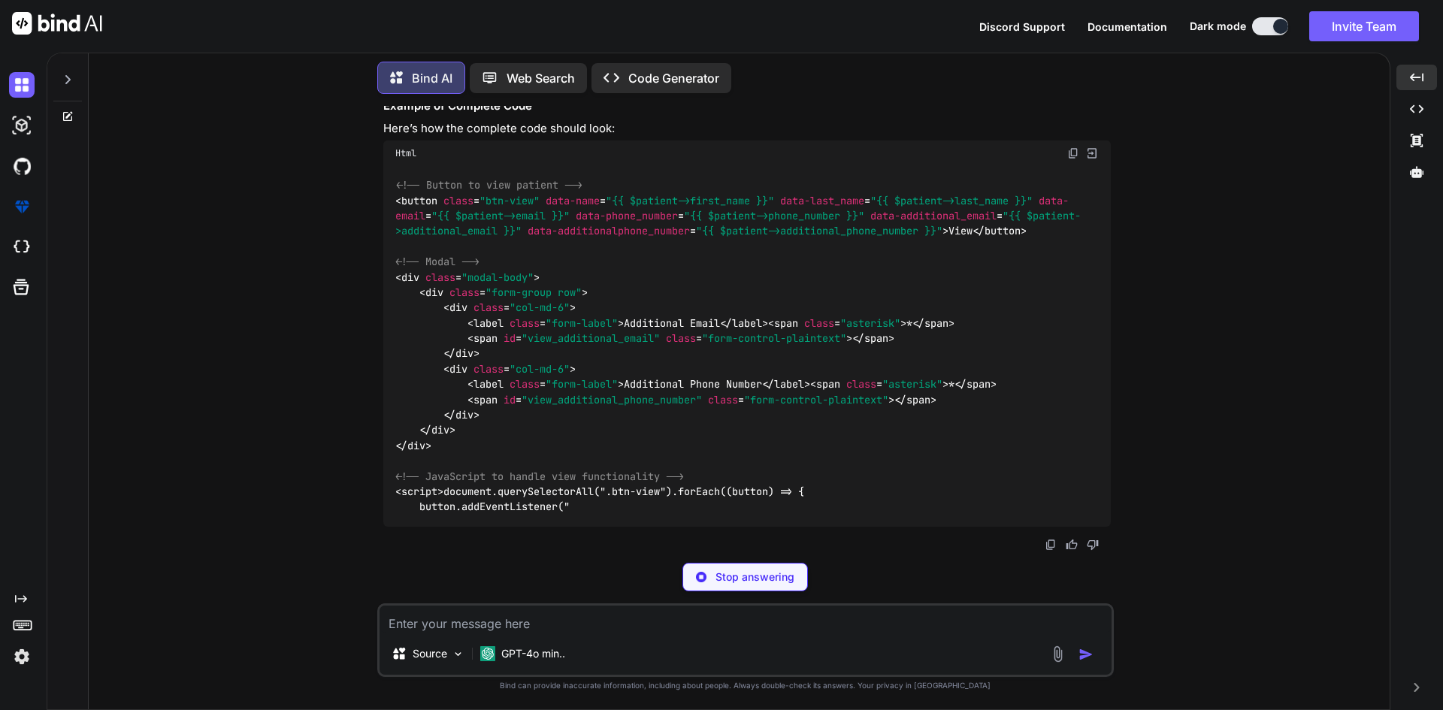
type textarea "x"
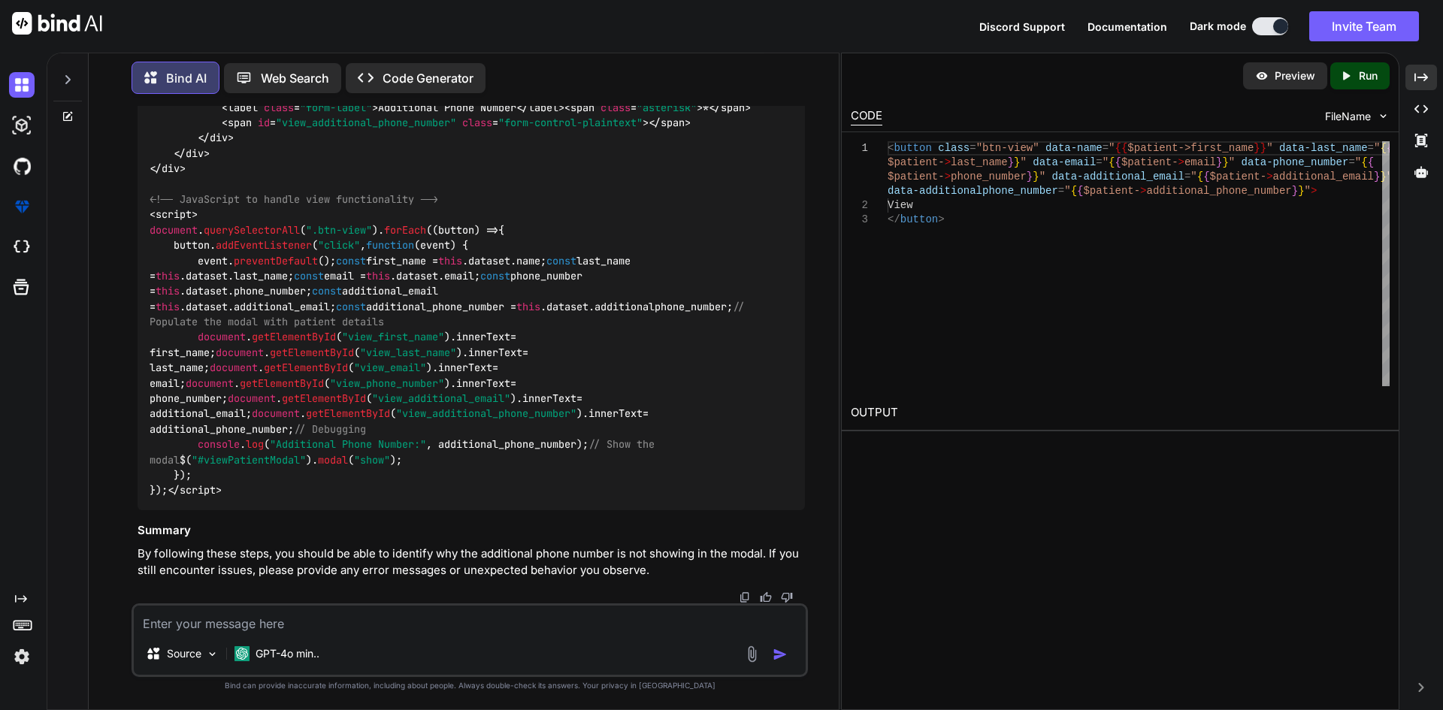
scroll to position [54232, 0]
click at [541, 622] on textarea at bounding box center [470, 619] width 672 height 27
paste textarea "<a href="#" data-id="{{ $item->id }}" data-name="{{ $item->name }}" data-last_n…"
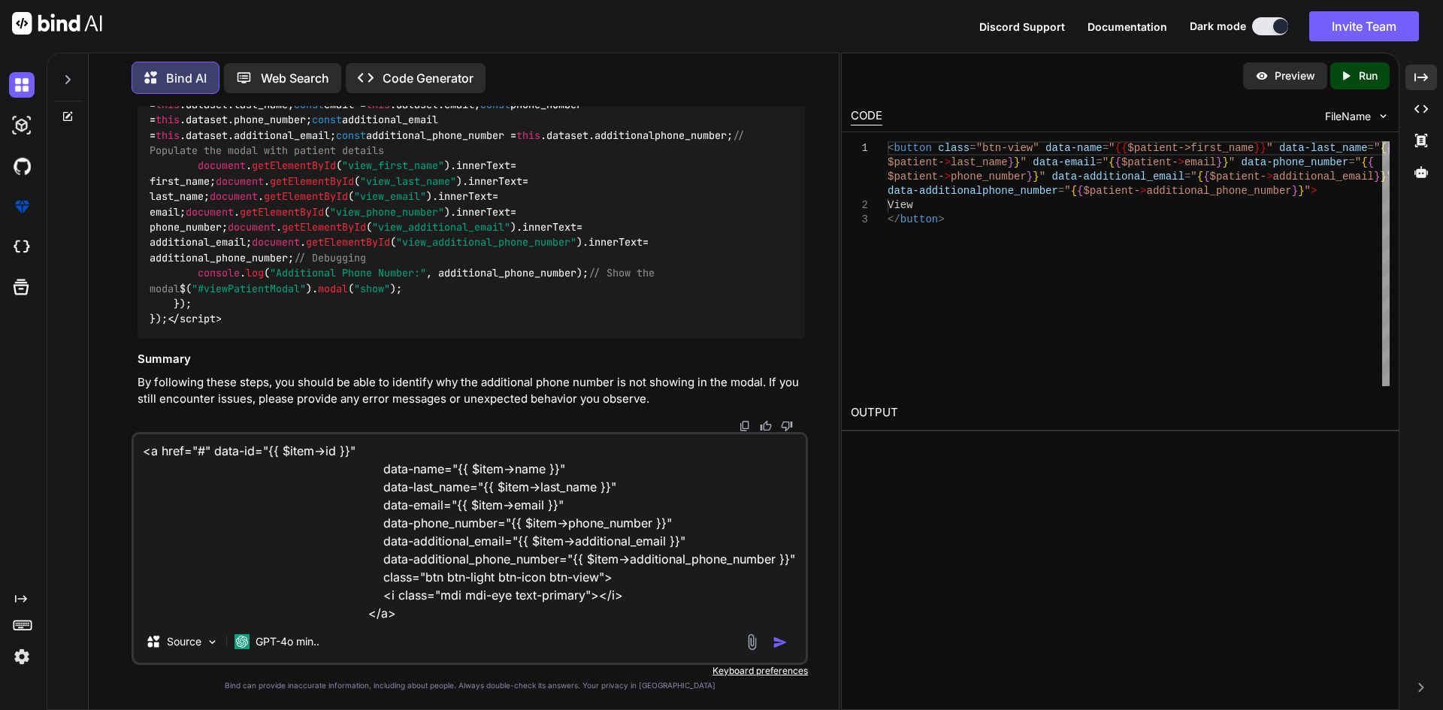
scroll to position [38, 0]
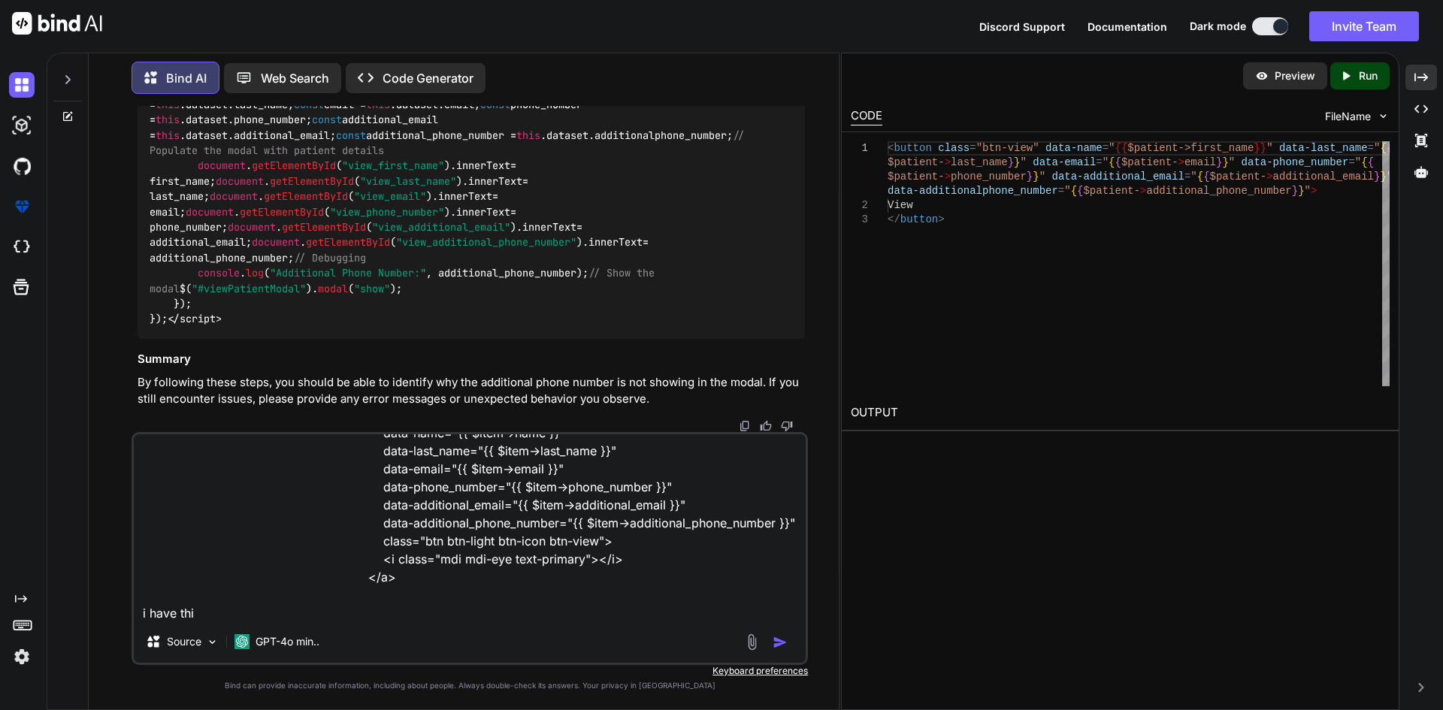
type textarea "<a href="#" data-id="{{ $item->id }}" data-name="{{ $item->name }}" data-last_n…"
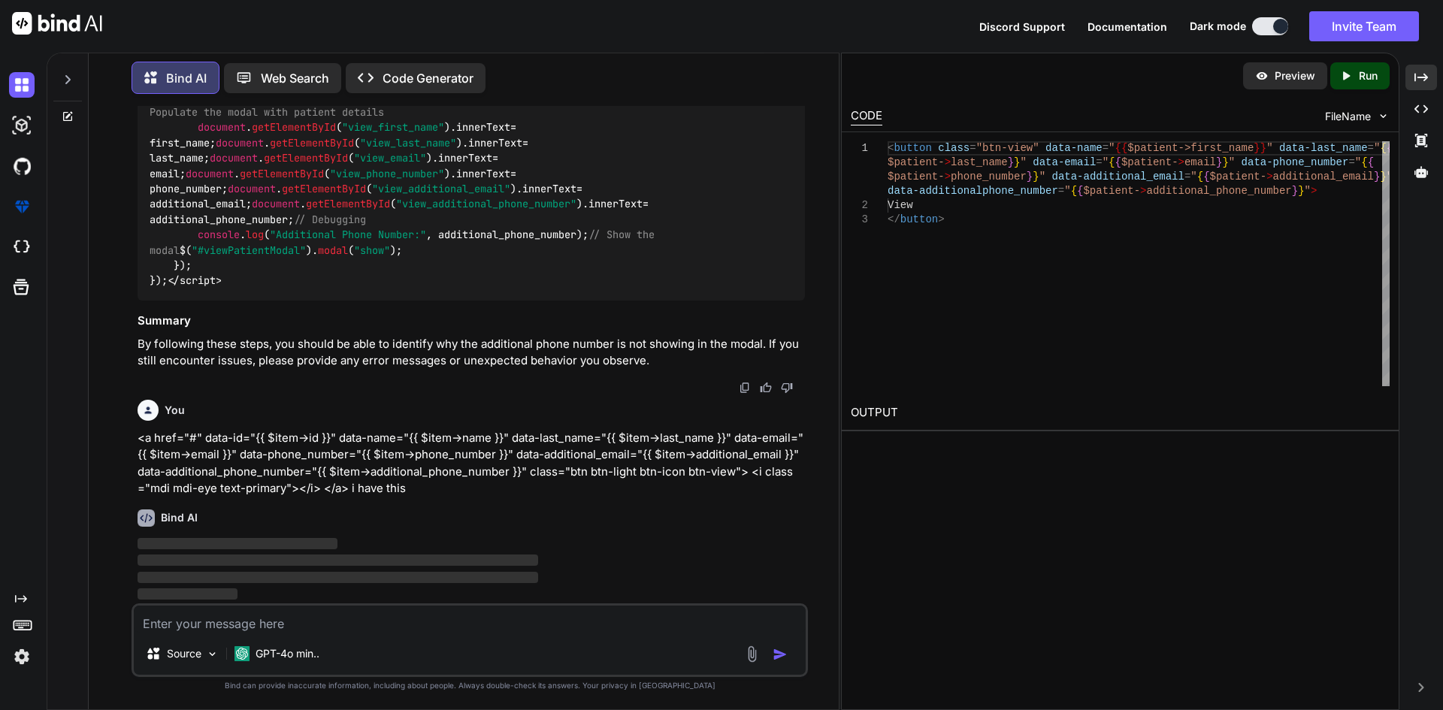
scroll to position [55102, 0]
drag, startPoint x: 1416, startPoint y: 78, endPoint x: 1442, endPoint y: 7, distance: 76.1
click at [1416, 79] on icon "Created with Pixso." at bounding box center [1421, 78] width 14 height 14
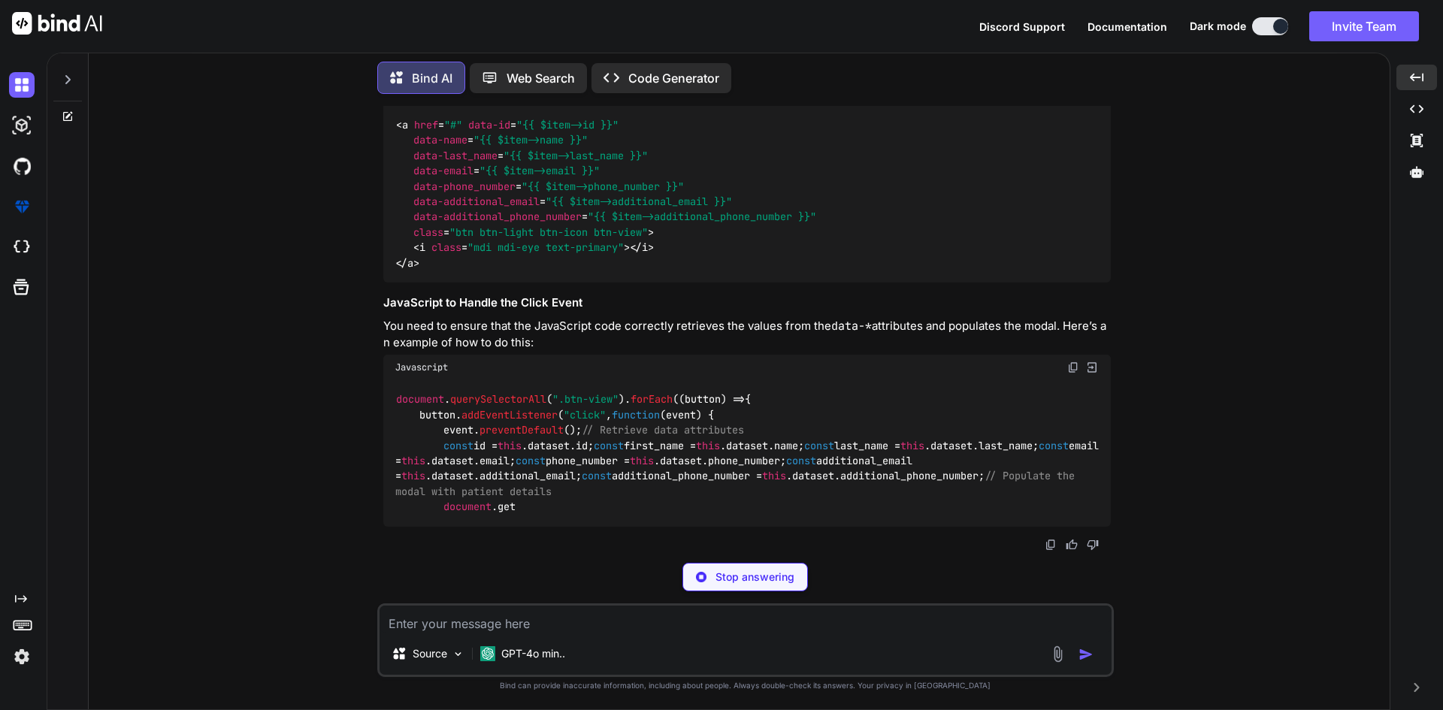
scroll to position [54337, 0]
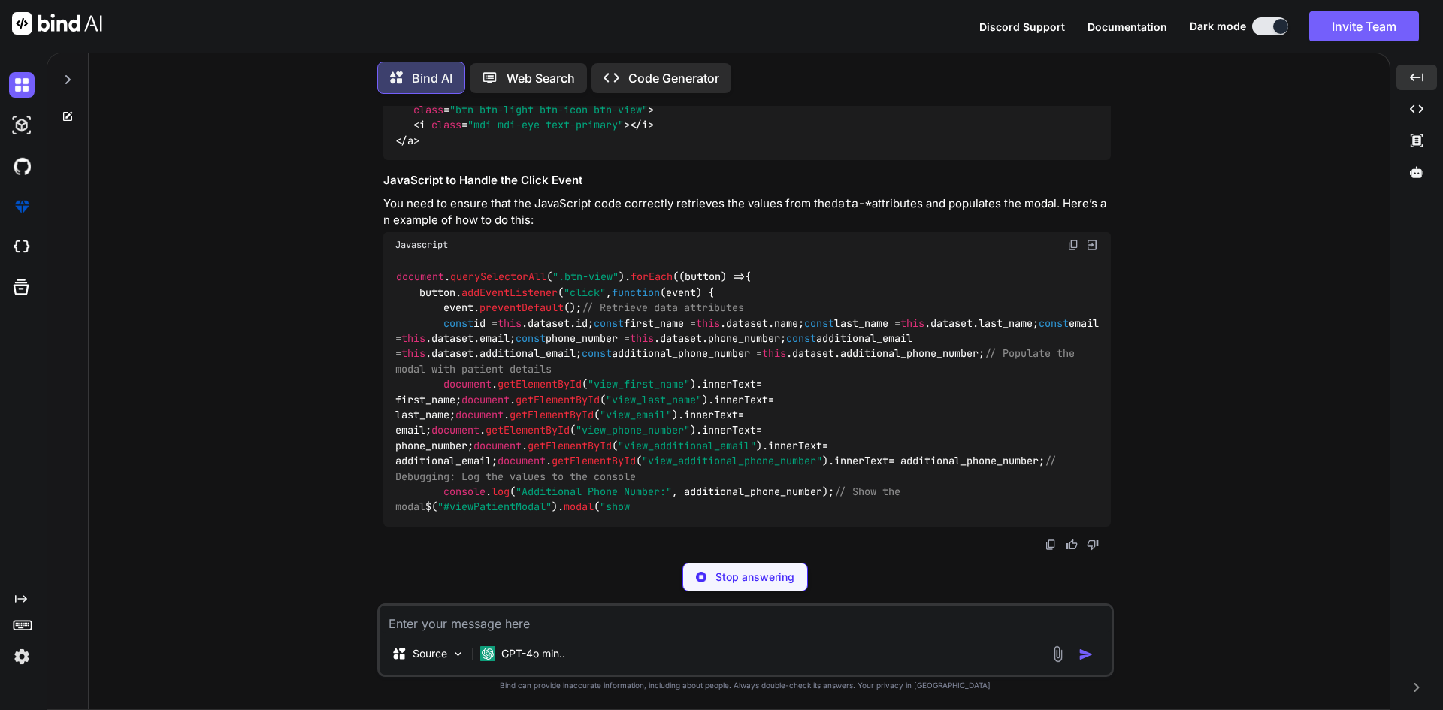
drag, startPoint x: 603, startPoint y: 295, endPoint x: 797, endPoint y: 291, distance: 193.9
click at [797, 101] on span ""{{ $item->additional_phone_number }}"" at bounding box center [702, 95] width 228 height 14
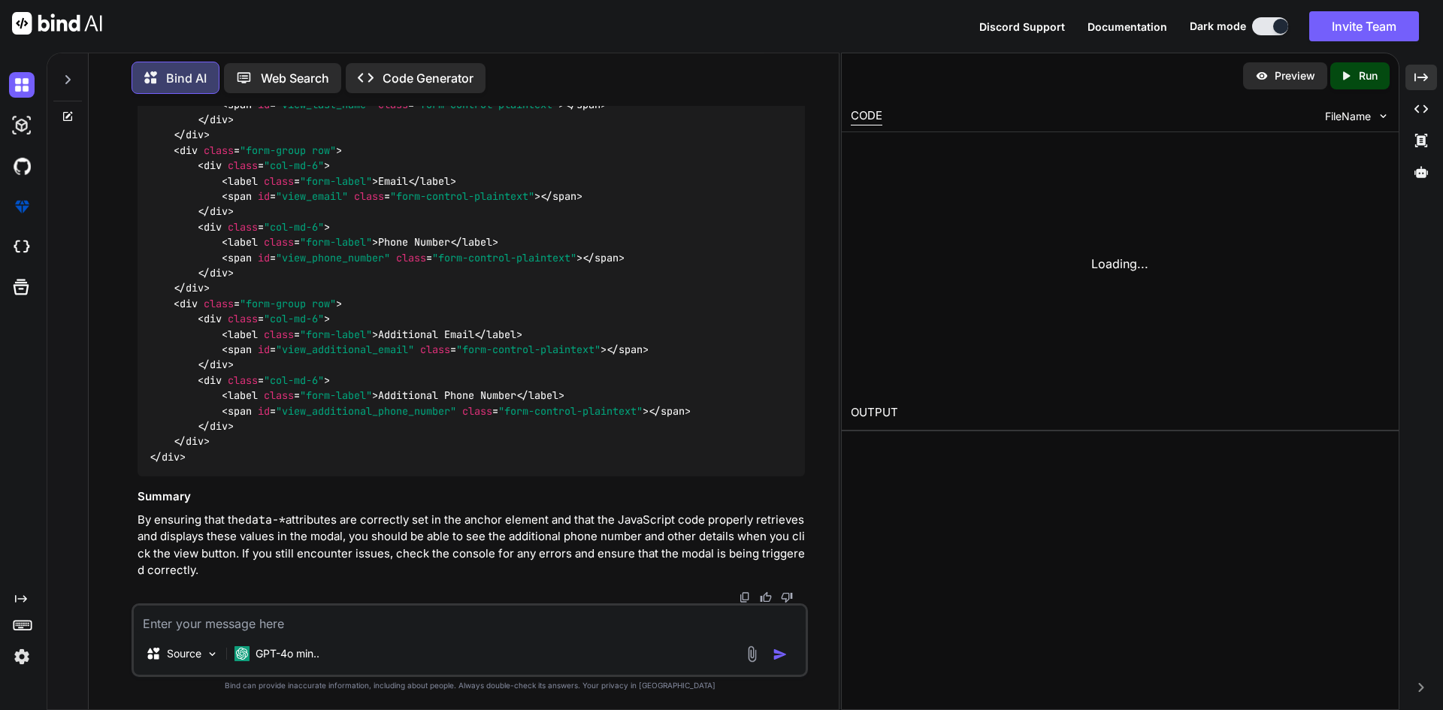
scroll to position [56693, 0]
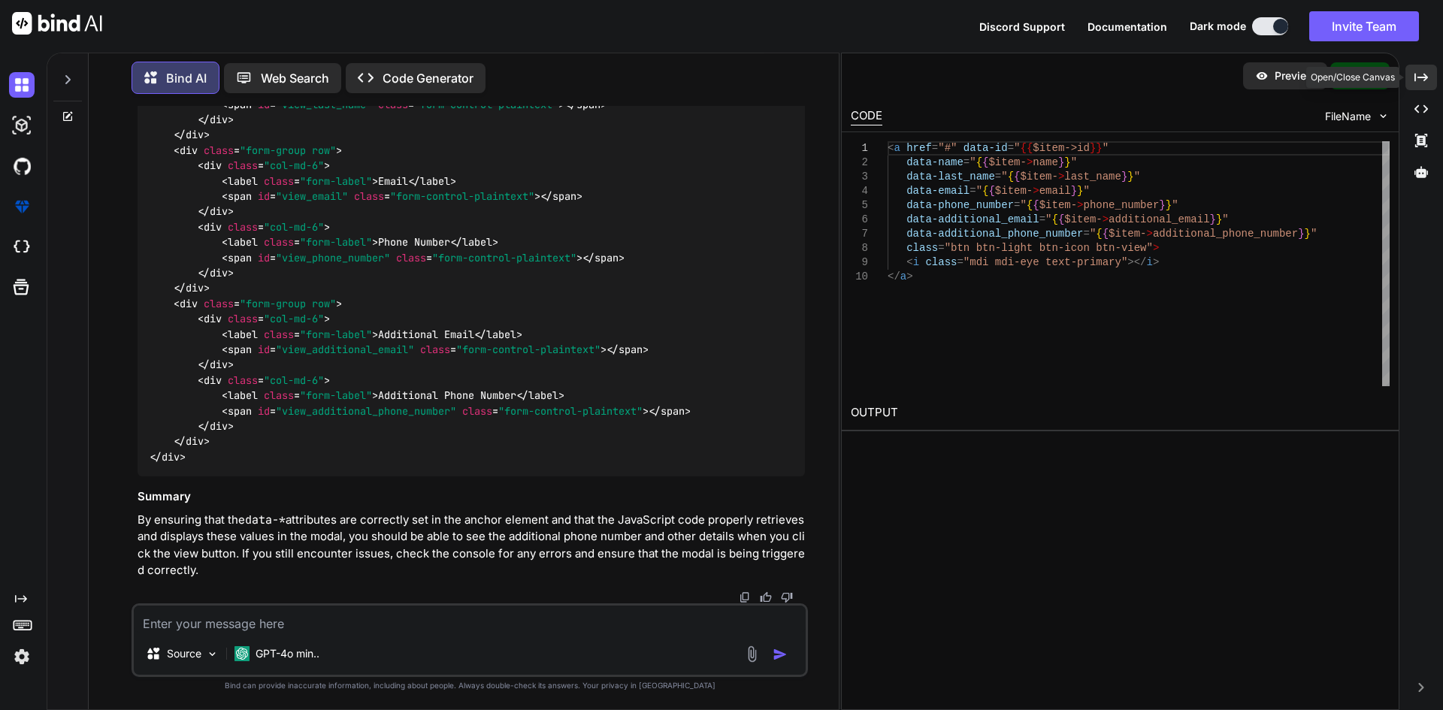
click at [1414, 75] on icon at bounding box center [1421, 77] width 14 height 8
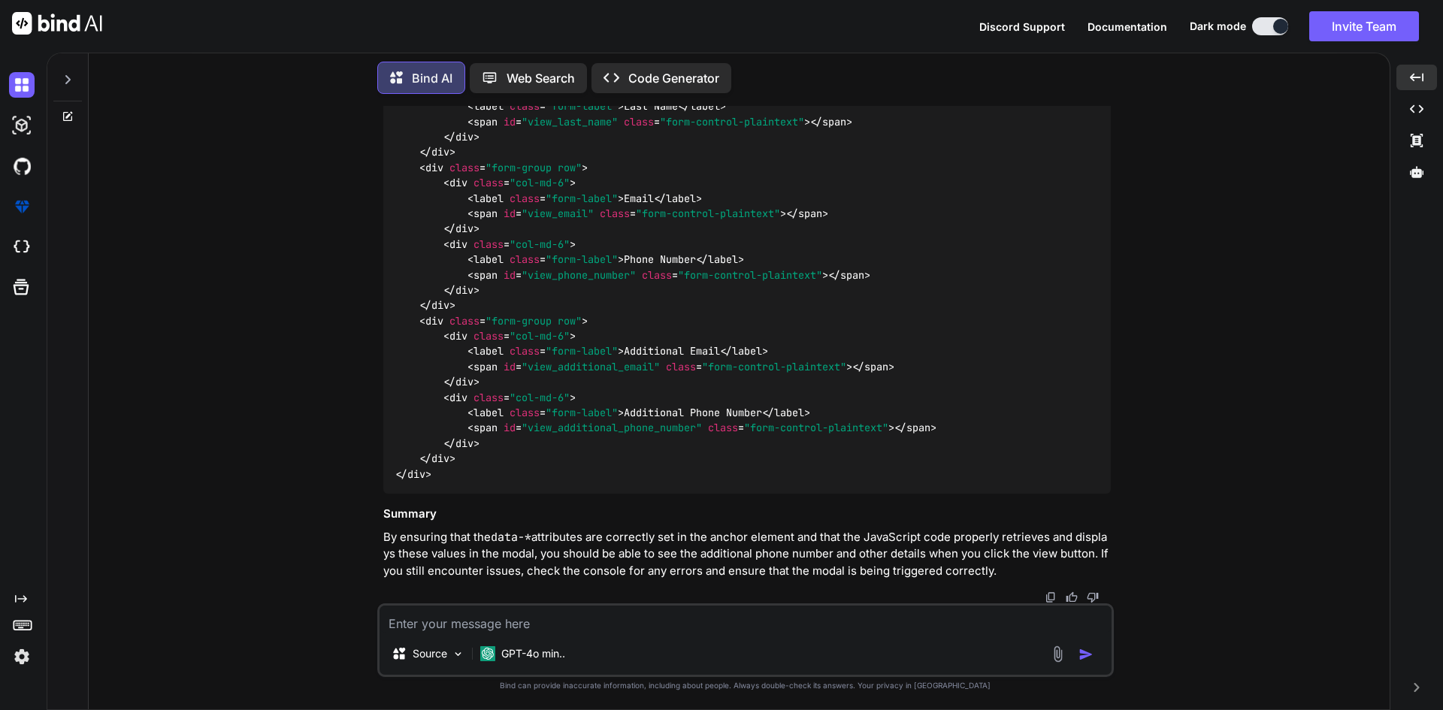
scroll to position [54220, 0]
